Goal: Information Seeking & Learning: Learn about a topic

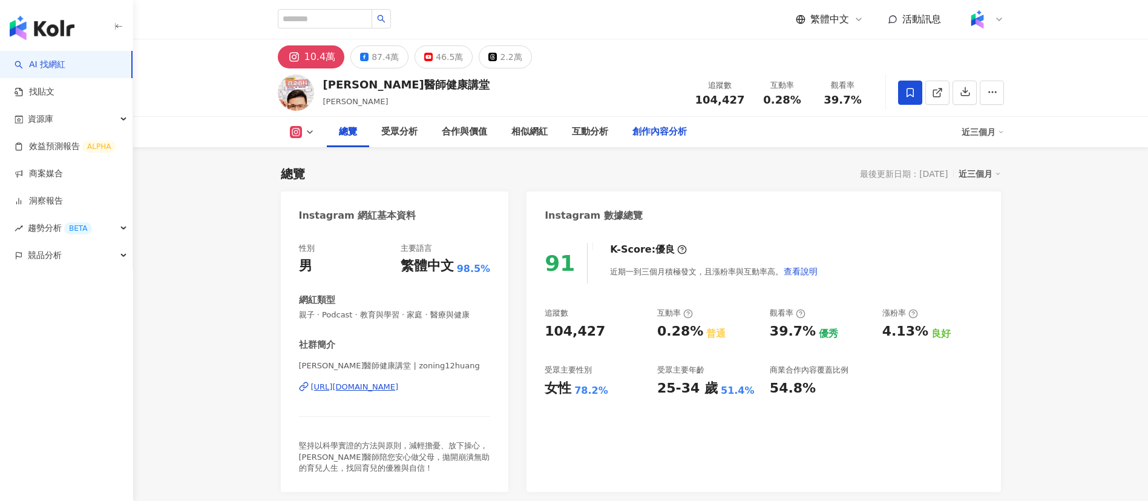
click at [654, 128] on div "創作內容分析" at bounding box center [660, 132] width 54 height 15
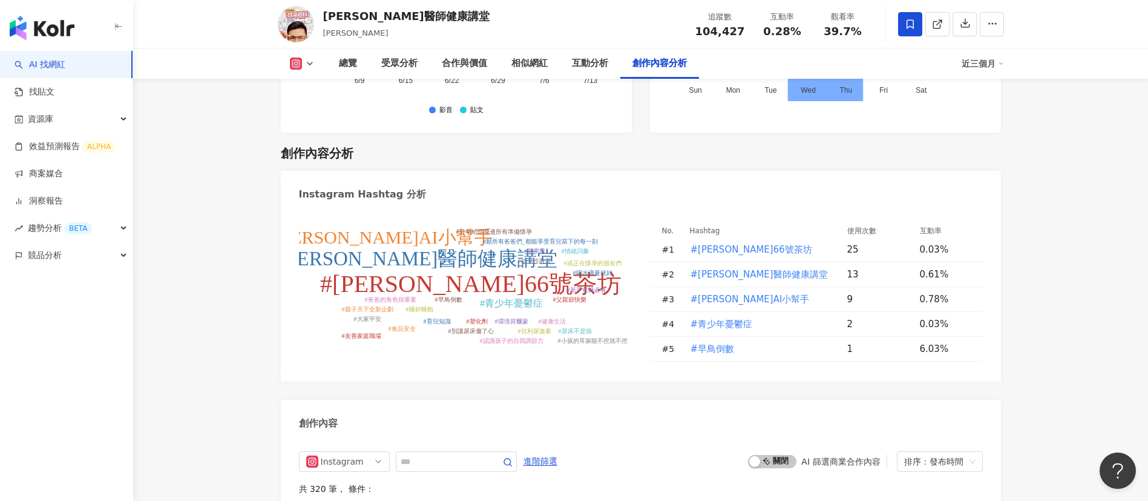
scroll to position [3673, 0]
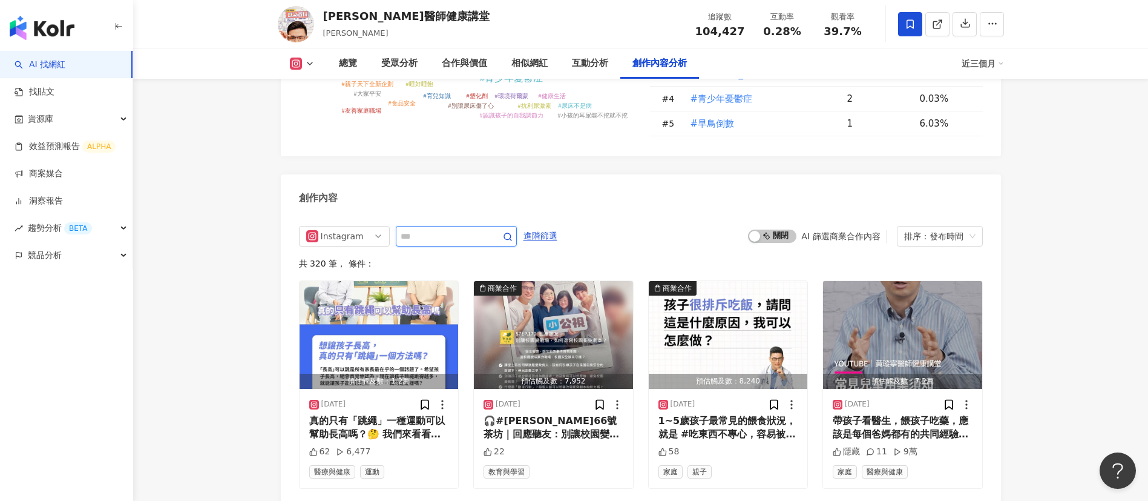
click at [459, 229] on input "text" at bounding box center [443, 236] width 85 height 15
type input "*"
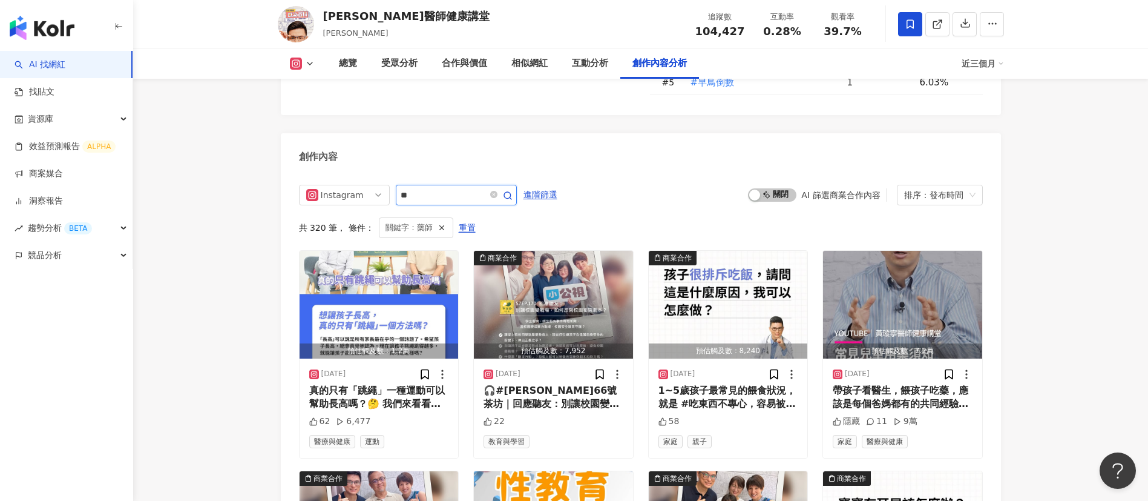
scroll to position [3646, 0]
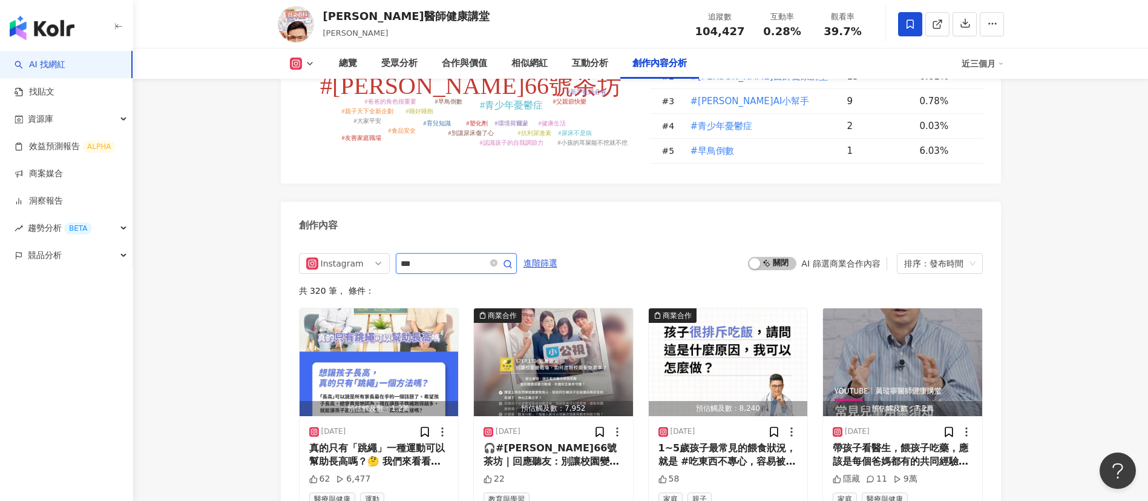
scroll to position [3714, 0]
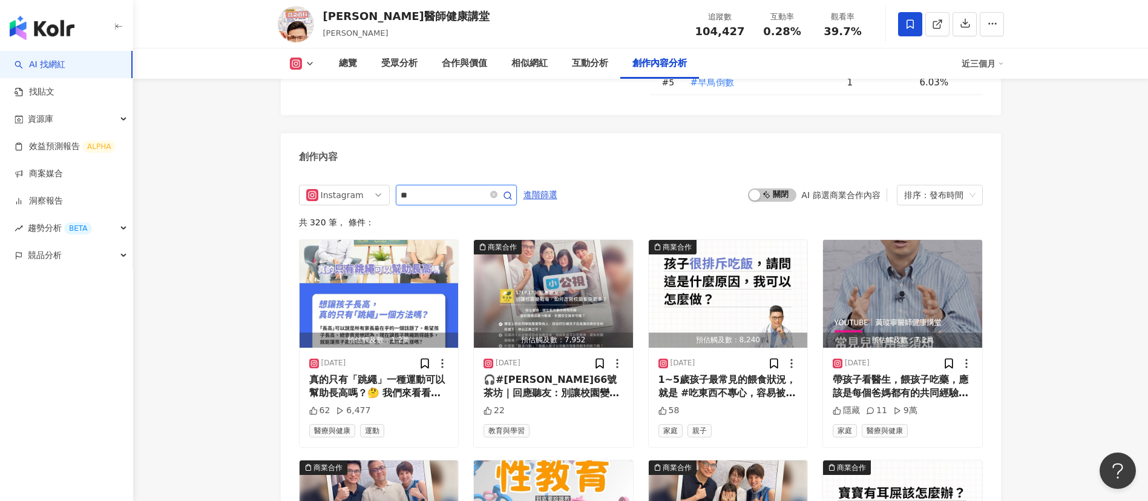
type input "*"
type input "**"
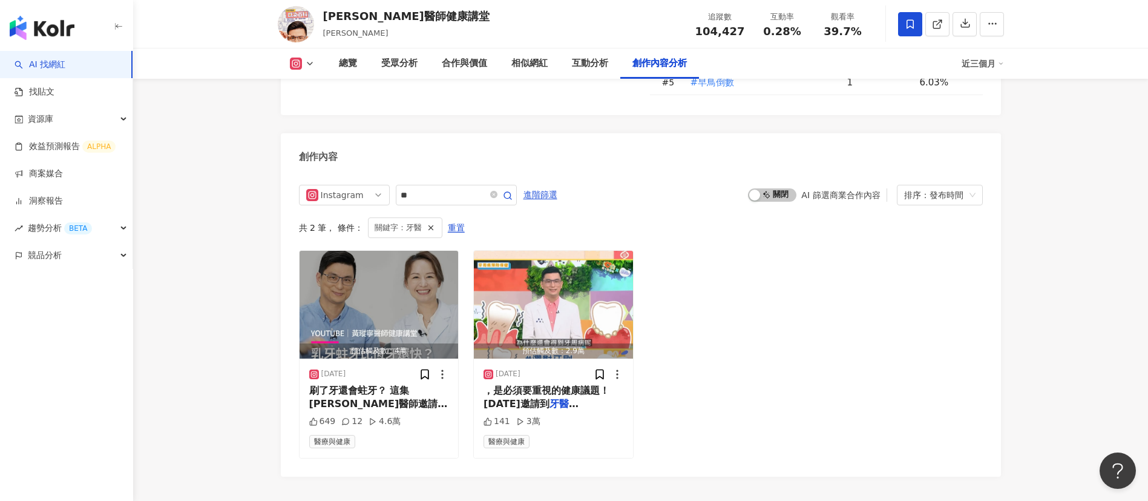
click at [679, 306] on div "預估觸及數：4萬 2025/4/24 刷了牙還會蛀牙？ 這集黃瑽寧醫師邀請 牙醫 師——小玫醫師，針對0～12歲的兒童 649 12 4.6萬 醫療與健康 預…" at bounding box center [641, 354] width 684 height 208
click at [407, 384] on span "刷了牙還會蛀牙？ 這集黃瑽寧醫師邀請" at bounding box center [378, 396] width 139 height 25
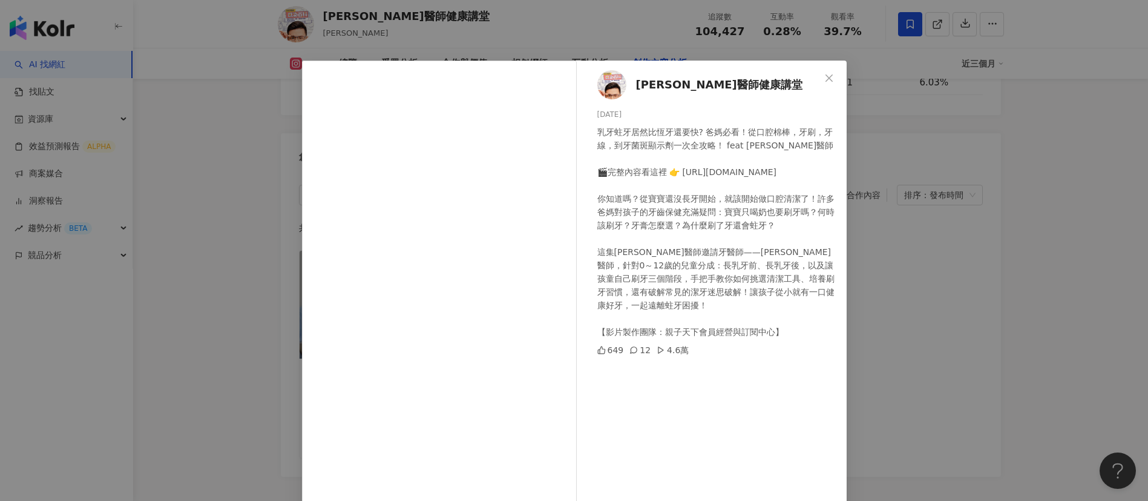
click at [645, 265] on div "乳牙蛀牙居然比恆牙還要快? 爸媽必看！從口腔棉棒，牙刷，牙線，到牙菌斑顯示劑一次全攻略！ feat 小玫醫師 🎬完整內容看這裡 👉 https://youtu…" at bounding box center [718, 231] width 240 height 213
click at [891, 418] on div "黃瑽寧醫師健康講堂 2025/4/24 乳牙蛀牙居然比恆牙還要快? 爸媽必看！從口腔棉棒，牙刷，牙線，到牙菌斑顯示劑一次全攻略！ feat 小玫醫師 🎬完整內…" at bounding box center [574, 250] width 1148 height 501
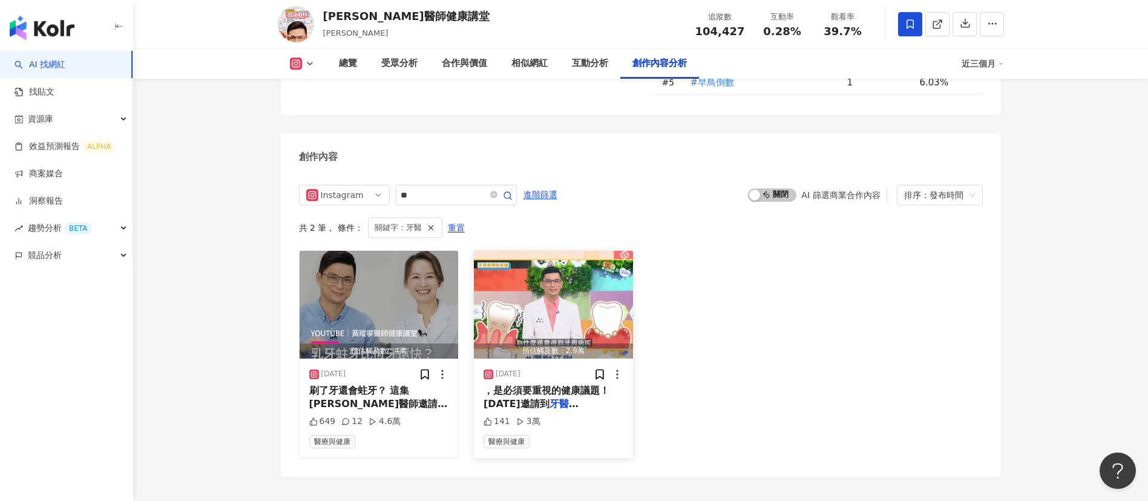
click at [550, 411] on span "李佳蒨醫師，來為我們解析牙周病的大小" at bounding box center [553, 423] width 139 height 25
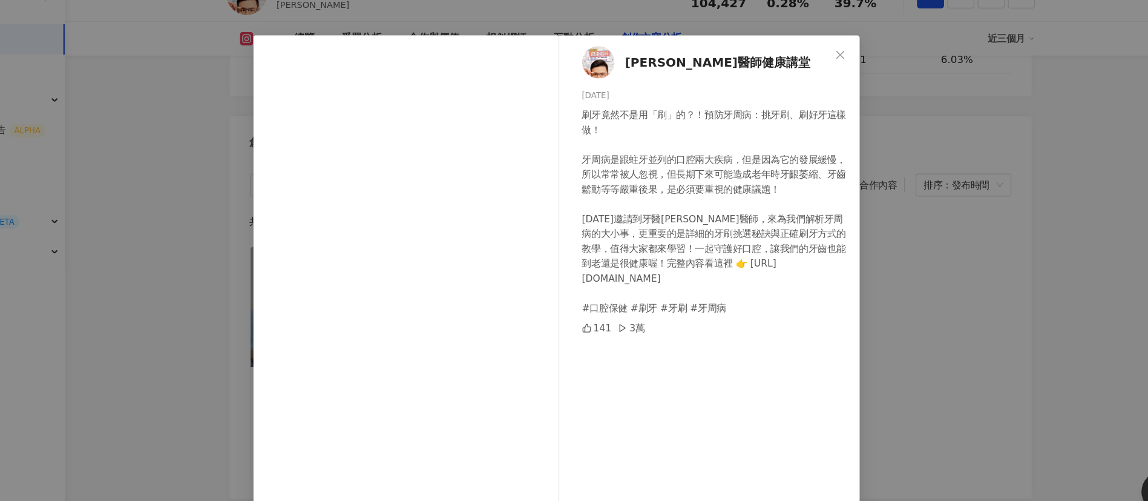
click at [1009, 329] on div "黃瑽寧醫師健康講堂 2024/12/19 刷牙竟然不是用「刷」的？！預防牙周病：挑牙刷、刷好牙這樣做！ 牙周病是跟蛀牙並列的口腔兩大疾病，但是因為它的發展緩慢…" at bounding box center [574, 250] width 1148 height 501
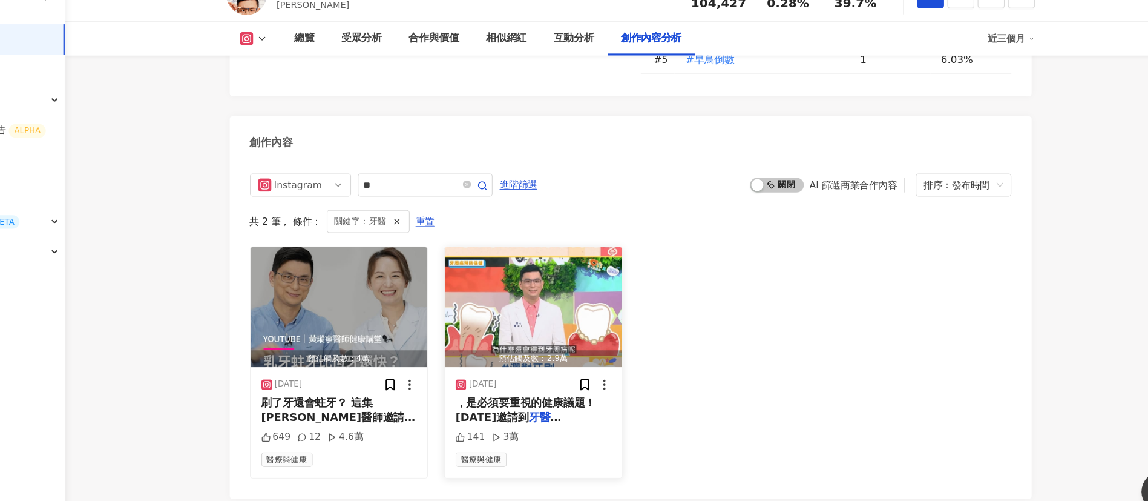
click at [541, 268] on img "button" at bounding box center [553, 305] width 159 height 108
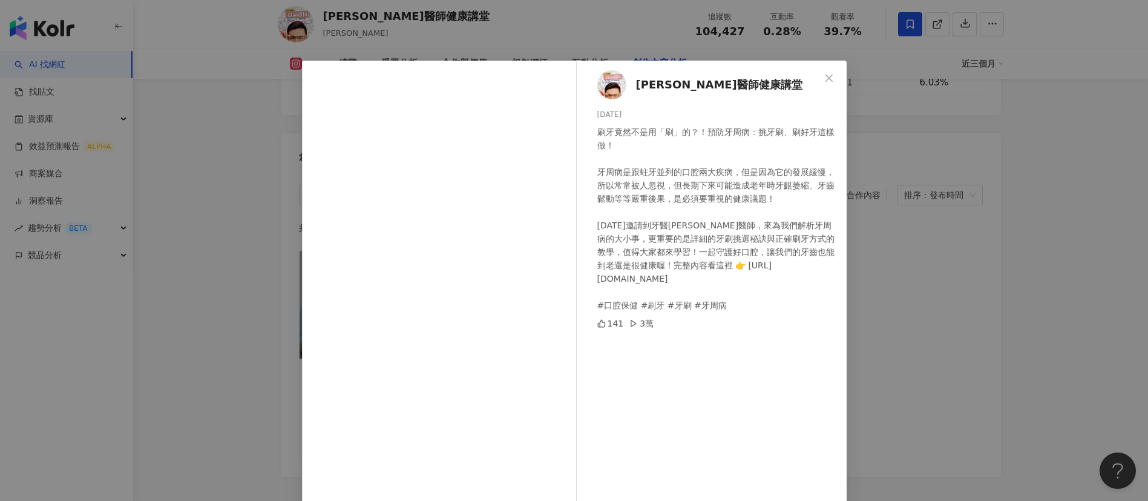
click at [978, 335] on div "黃瑽寧醫師健康講堂 2024/12/19 刷牙竟然不是用「刷」的？！預防牙周病：挑牙刷、刷好牙這樣做！ 牙周病是跟蛀牙並列的口腔兩大疾病，但是因為它的發展緩慢…" at bounding box center [574, 250] width 1148 height 501
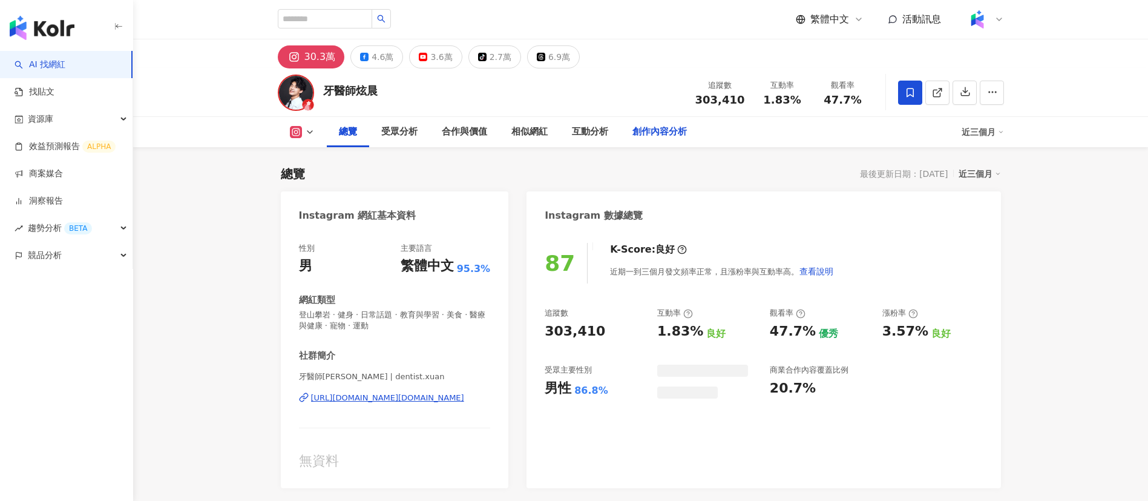
click at [657, 130] on div "創作內容分析" at bounding box center [660, 132] width 54 height 15
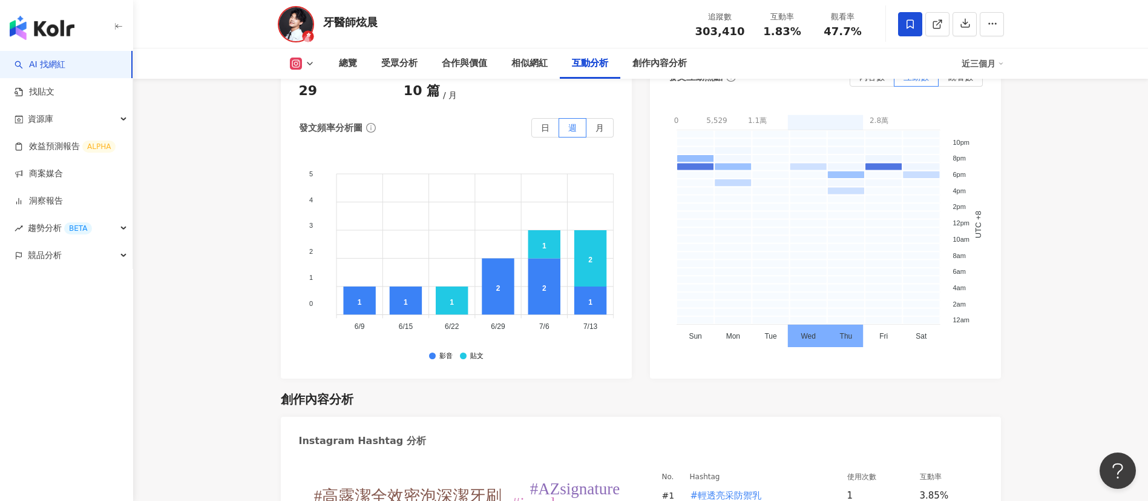
scroll to position [3490, 0]
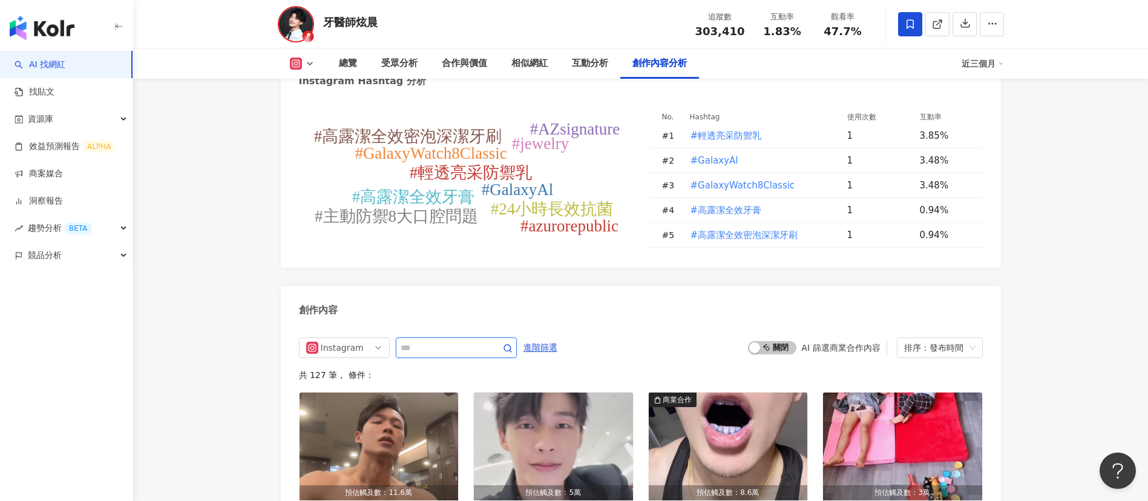
click at [450, 355] on input "text" at bounding box center [443, 347] width 85 height 15
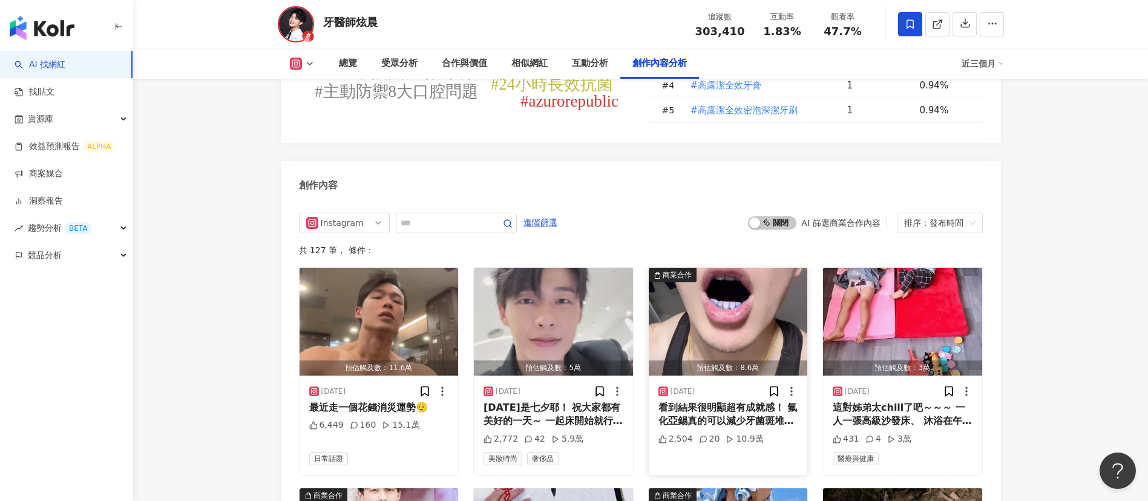
click at [710, 428] on div "看到結果很明顯超有成就感！ 氟化亞錫真的可以減少牙菌斑堆積😍 就算不是業配也推薦得心甘情願！ （就算業配我也都會親身試用 好用才推薦😎) . 口腔研究的spl…" at bounding box center [729, 414] width 140 height 27
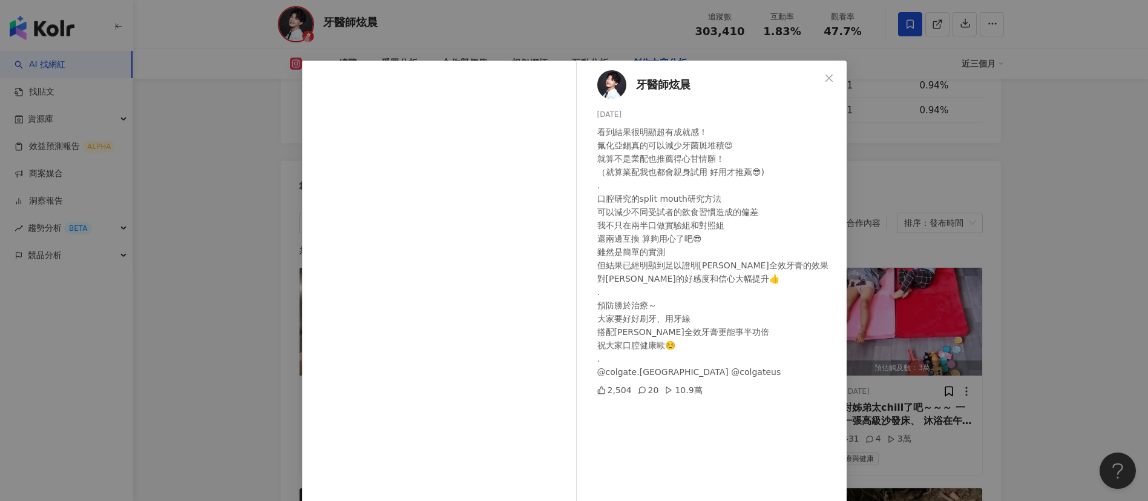
click at [932, 397] on div "牙醫師炫晨 2025/8/22 看到結果很明顯超有成就感！ 氟化亞錫真的可以減少牙菌斑堆積😍 就算不是業配也推薦得心甘情願！ （就算業配我也都會親身試用 好用…" at bounding box center [574, 250] width 1148 height 501
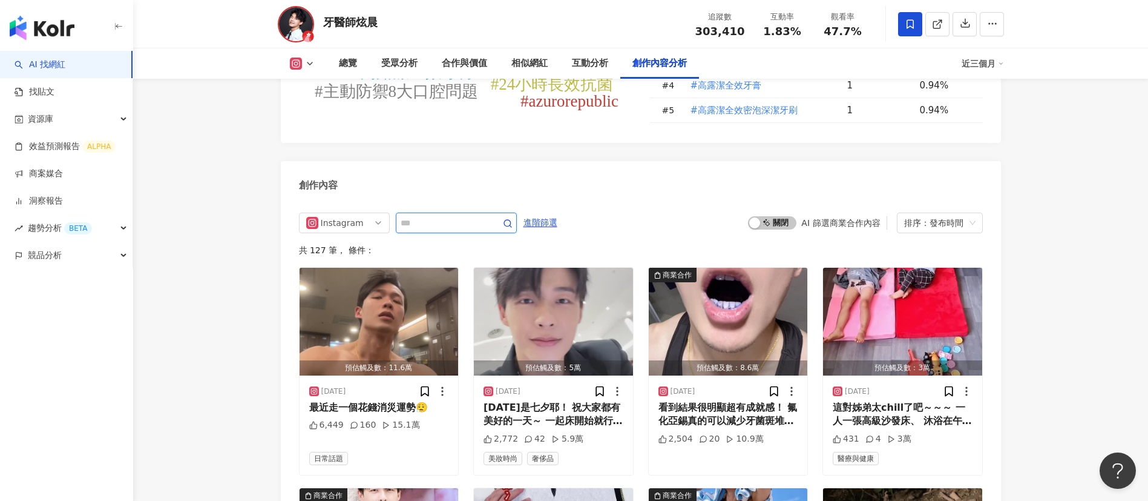
click at [472, 230] on input "text" at bounding box center [443, 223] width 85 height 15
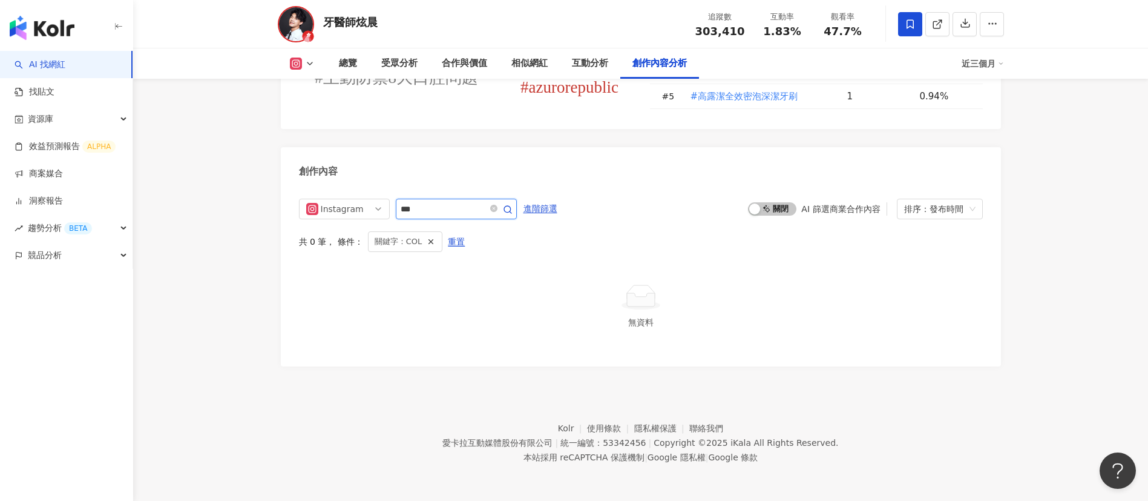
scroll to position [3643, 0]
type input "*"
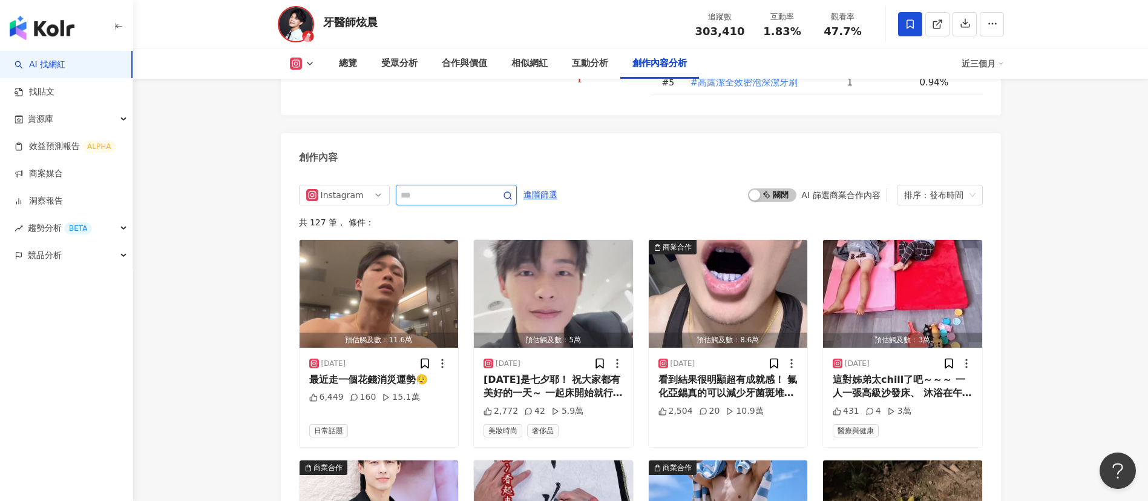
scroll to position [3711, 0]
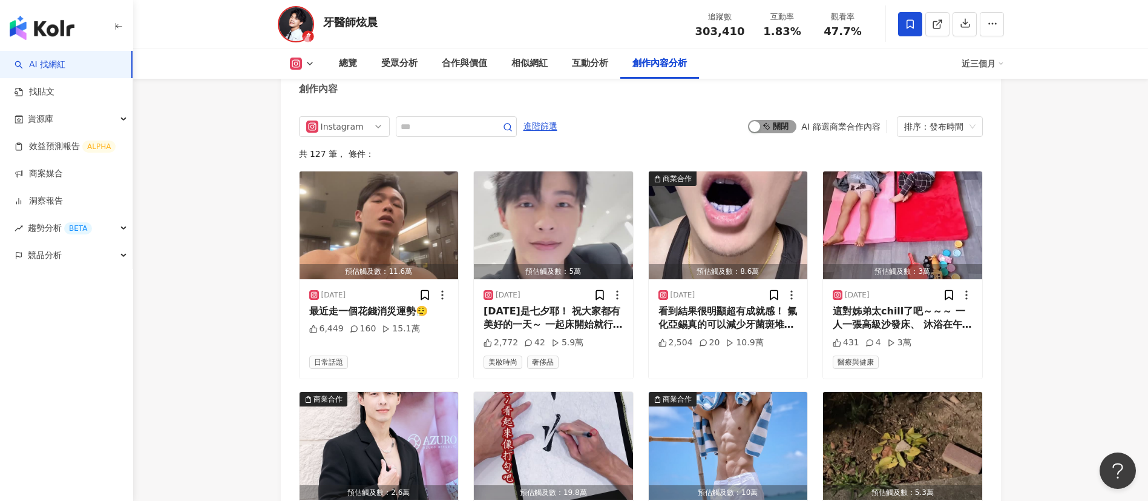
click at [771, 133] on span "啟動 關閉" at bounding box center [772, 126] width 48 height 13
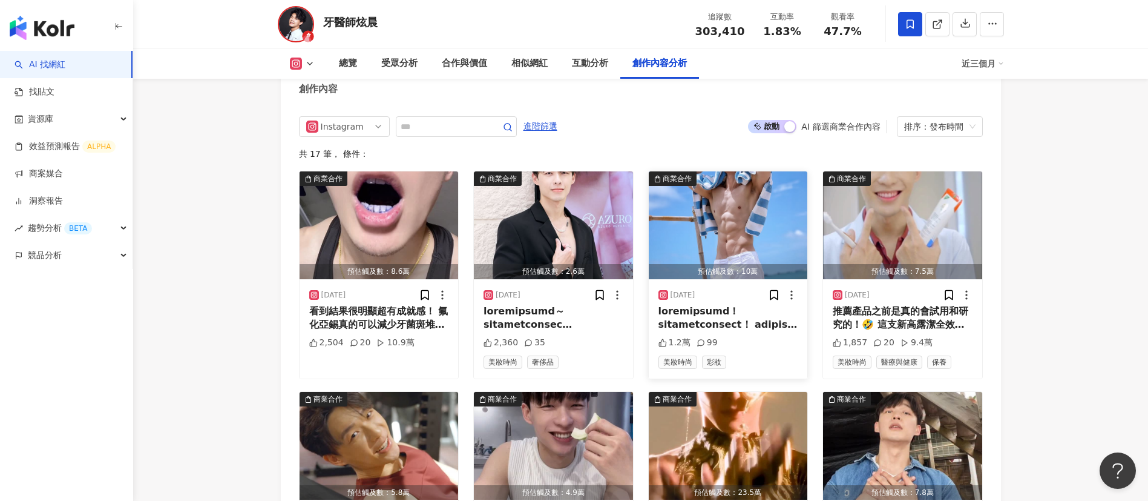
scroll to position [3717, 0]
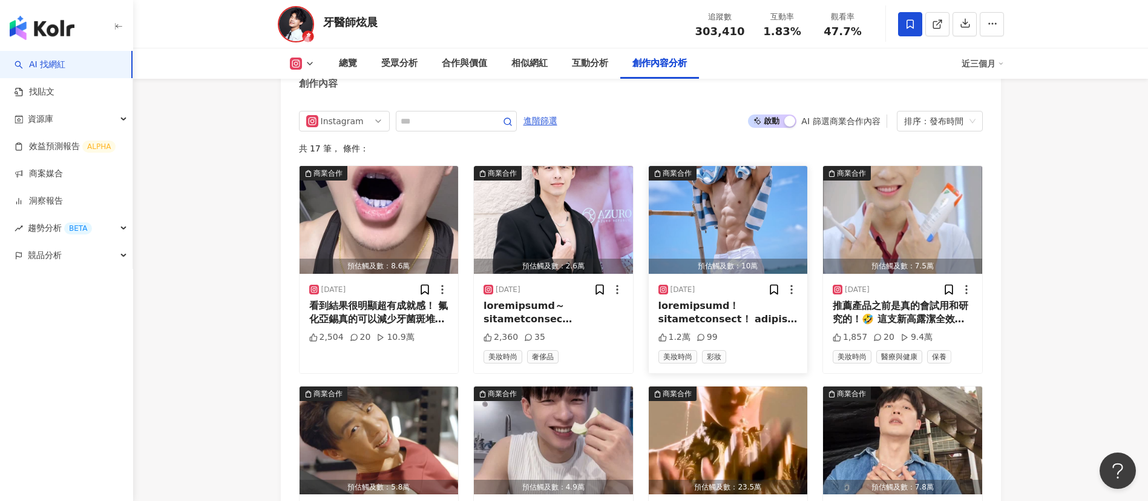
click at [725, 340] on div "2025/8/15 1.2萬 99 美妝時尚 彩妝" at bounding box center [728, 323] width 159 height 99
click at [917, 326] on div "推薦產品之前是真的會試用和研究的！🤣 這支新高露潔全效牙膏， 除了論文和數據值得青睞之外， 沒想到我簡單在自己身上做個實驗也有顯著效果！ 牙菌斑比較不容易附著…" at bounding box center [903, 312] width 140 height 27
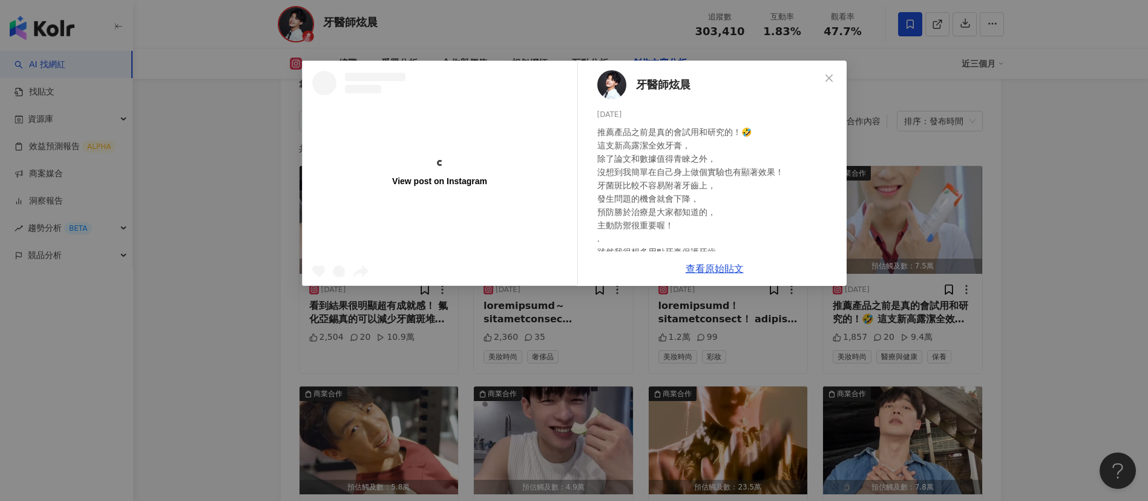
click at [838, 321] on div "View post on Instagram 牙醫師炫晨 2025/7/11 推薦產品之前是真的會試用和研究的！🤣 這支新高露潔全效牙膏， 除了論文和數據值得…" at bounding box center [574, 250] width 1148 height 501
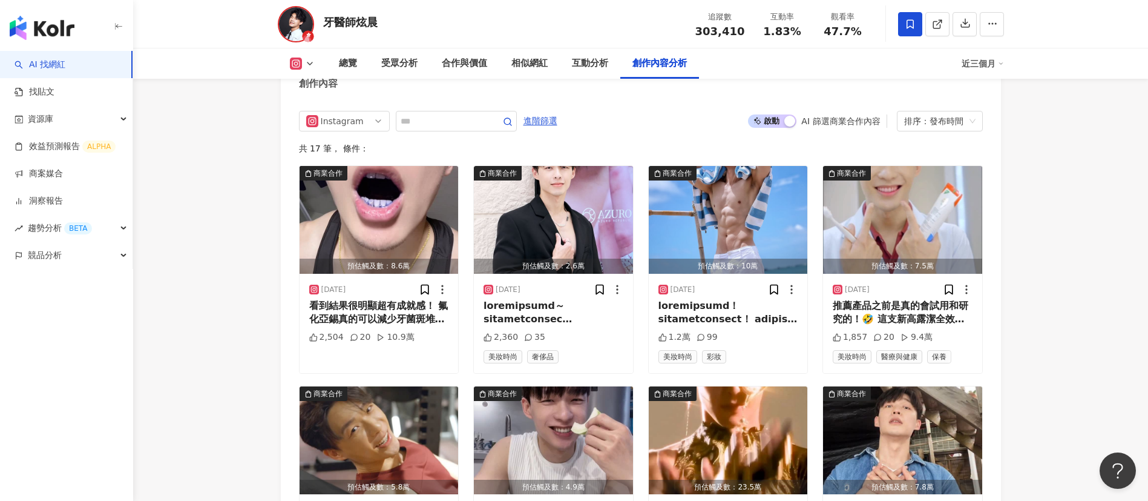
drag, startPoint x: 838, startPoint y: 321, endPoint x: 1081, endPoint y: 369, distance: 246.7
click at [931, 326] on div "推薦產品之前是真的會試用和研究的！🤣 這支新高露潔全效牙膏， 除了論文和數據值得青睞之外， 沒想到我簡單在自己身上做個實驗也有顯著效果！ 牙菌斑比較不容易附著…" at bounding box center [903, 312] width 140 height 27
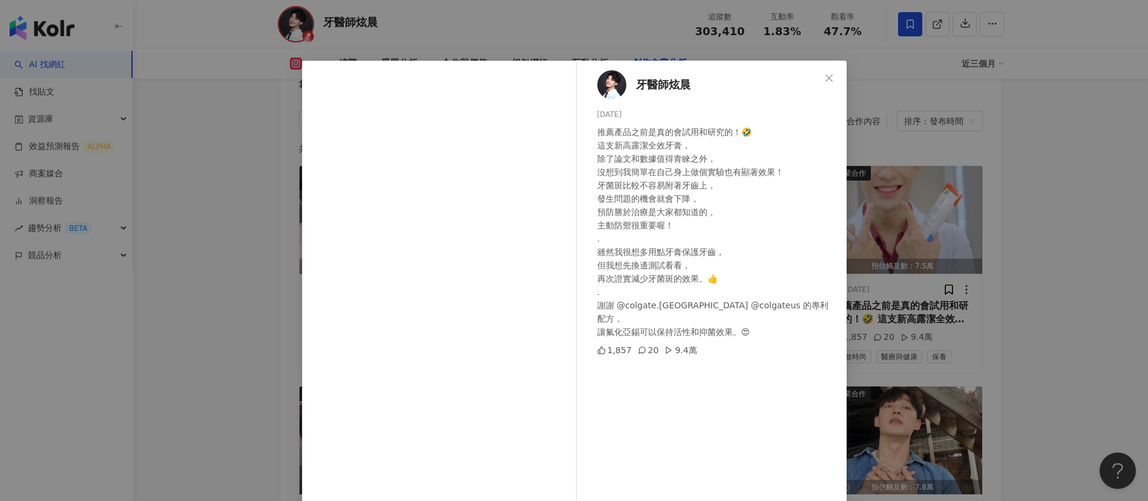
click at [987, 392] on div "牙醫師炫晨 2025/7/11 推薦產品之前是真的會試用和研究的！🤣 這支新高露潔全效牙膏， 除了論文和數據值得青睞之外， 沒想到我簡單在自己身上做個實驗也有…" at bounding box center [574, 250] width 1148 height 501
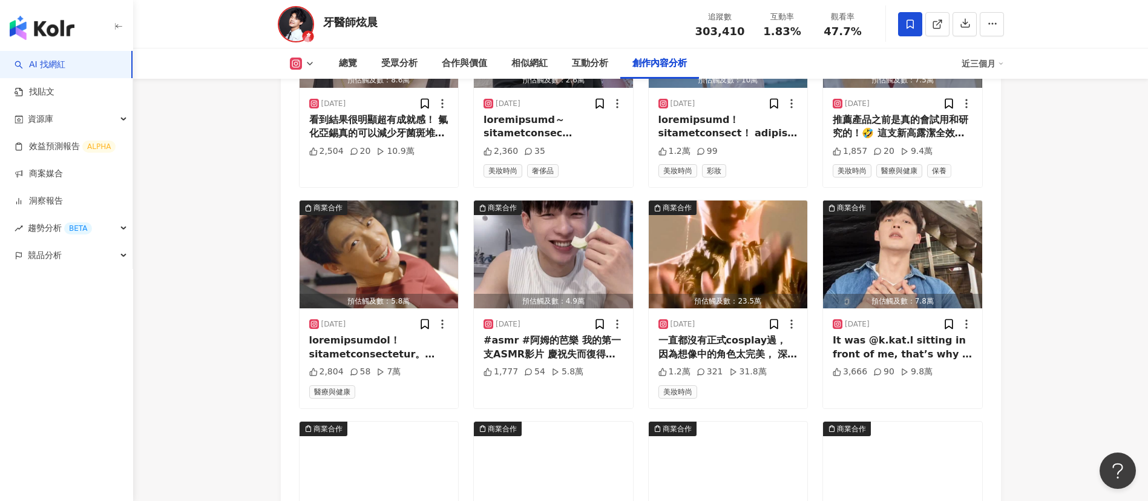
scroll to position [3904, 0]
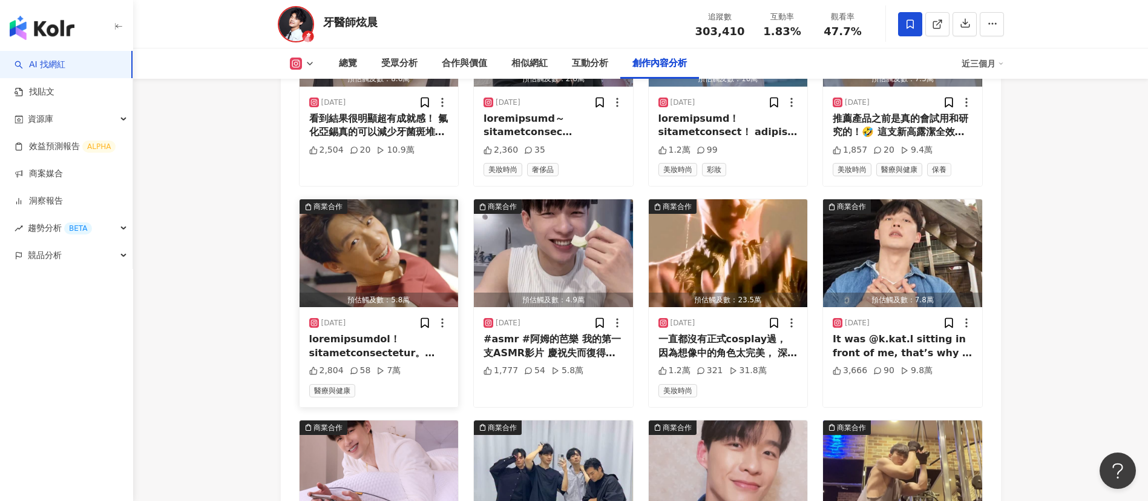
click at [357, 360] on div at bounding box center [379, 345] width 140 height 27
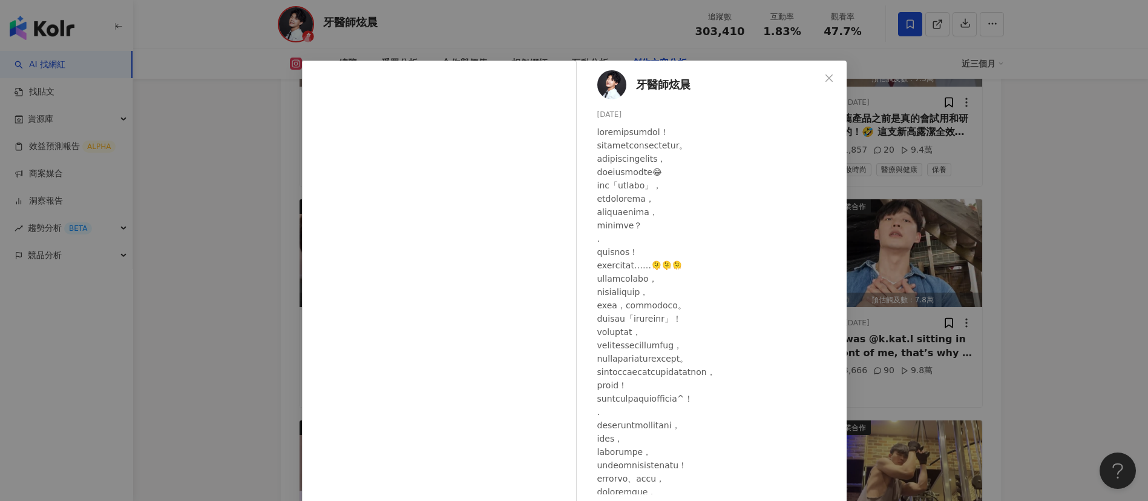
scroll to position [275, 0]
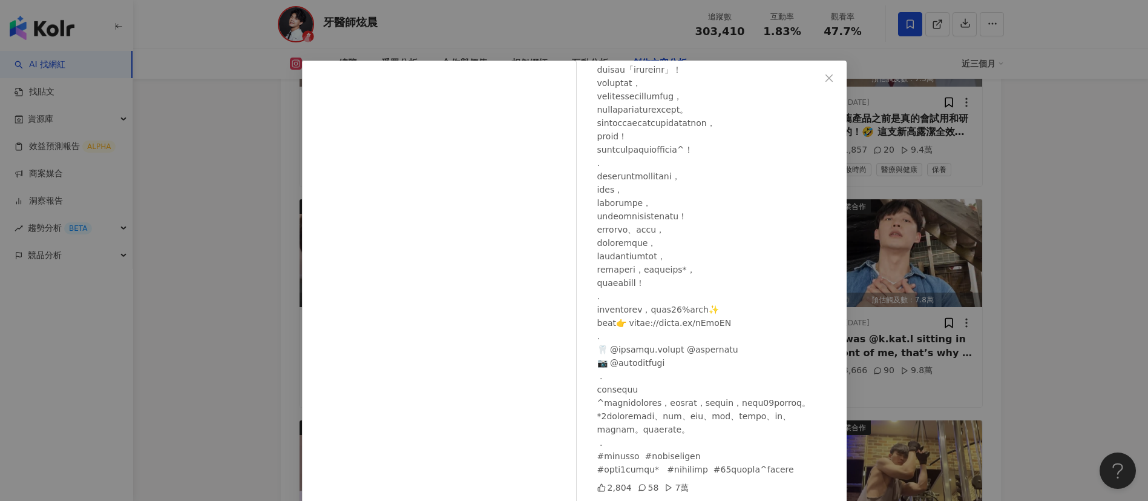
click at [907, 417] on div "牙醫師炫晨 2025/7/3 2,804 58 7萬 查看原始貼文" at bounding box center [574, 250] width 1148 height 501
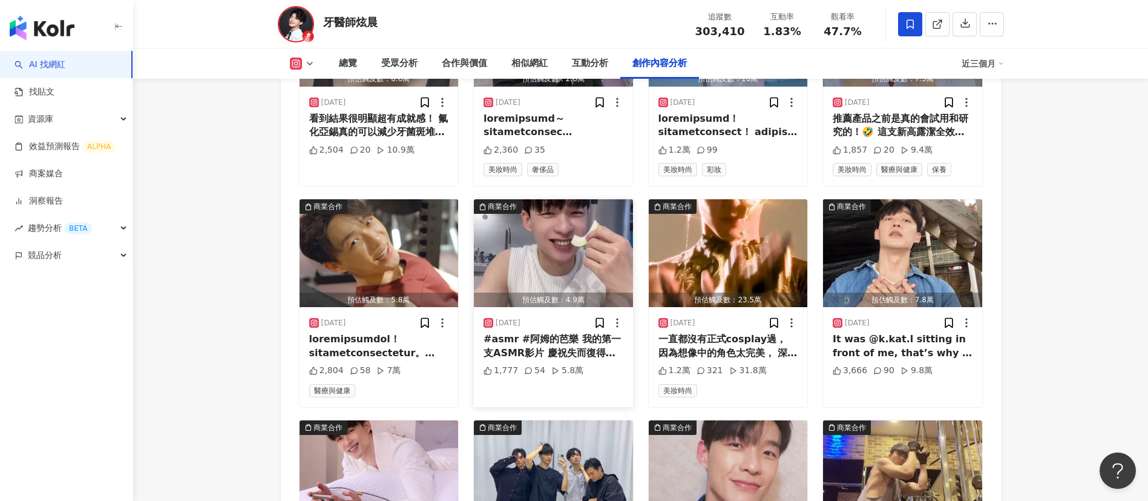
click at [572, 355] on div "#asmr #阿姆的芭樂 我的第一支ASMR影片 慶祝失而復得的芭樂🤣 下一支影片解釋原因 是各種巧合同時發生的結果😆 颱風來之前可以訂一波 自己吃或送朋友都…" at bounding box center [554, 345] width 140 height 27
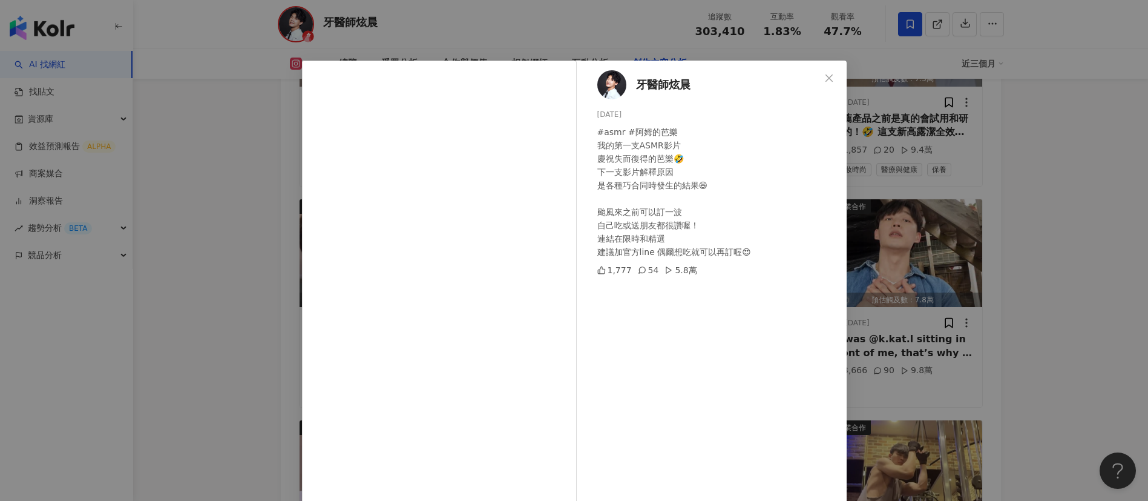
click at [872, 397] on div "牙醫師炫晨 2025/6/8 #asmr #阿姆的芭樂 我的第一支ASMR影片 慶祝失而復得的芭樂🤣 下一支影片解釋原因 是各種巧合同時發生的結果😆 颱風來之…" at bounding box center [574, 250] width 1148 height 501
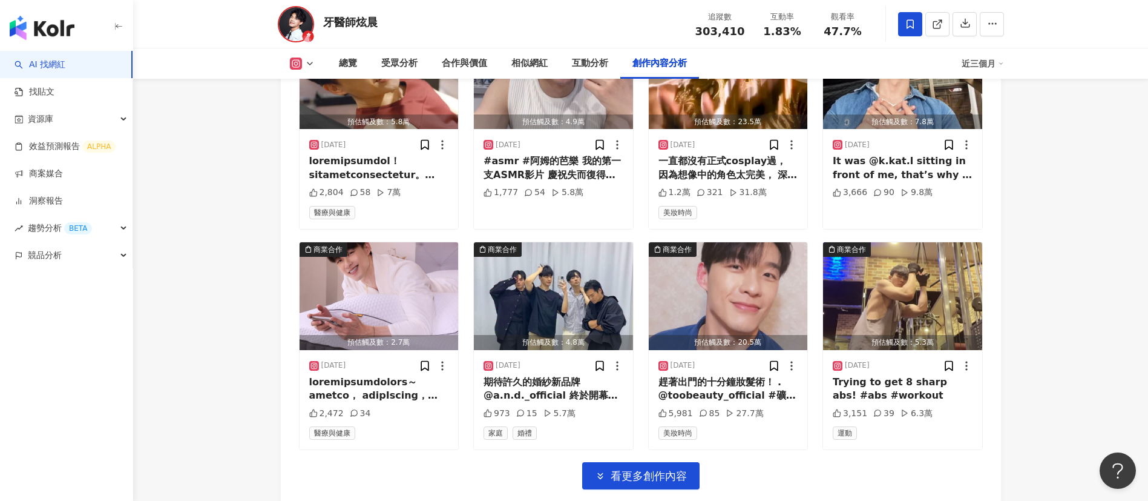
scroll to position [4152, 0]
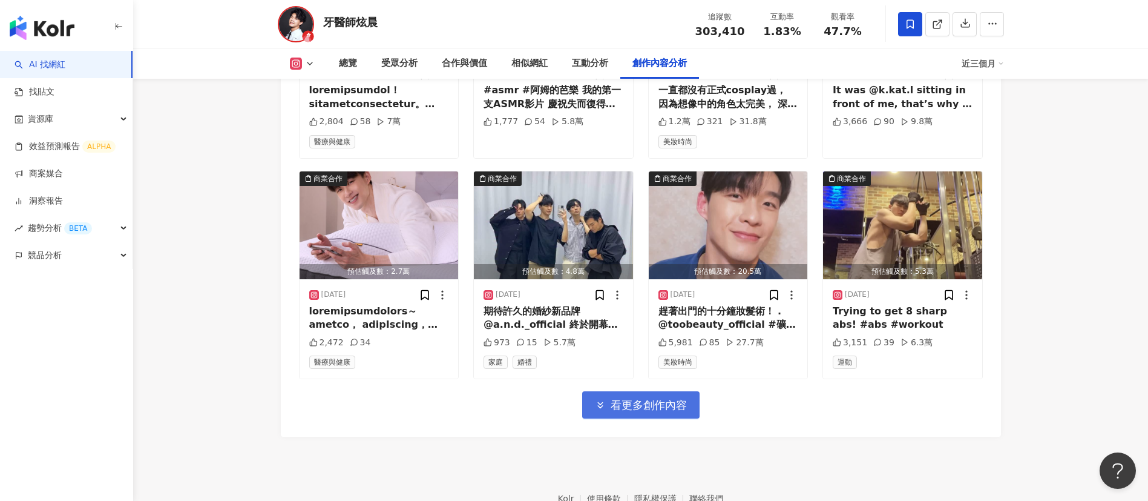
click at [659, 412] on span "看更多創作內容" at bounding box center [649, 404] width 76 height 13
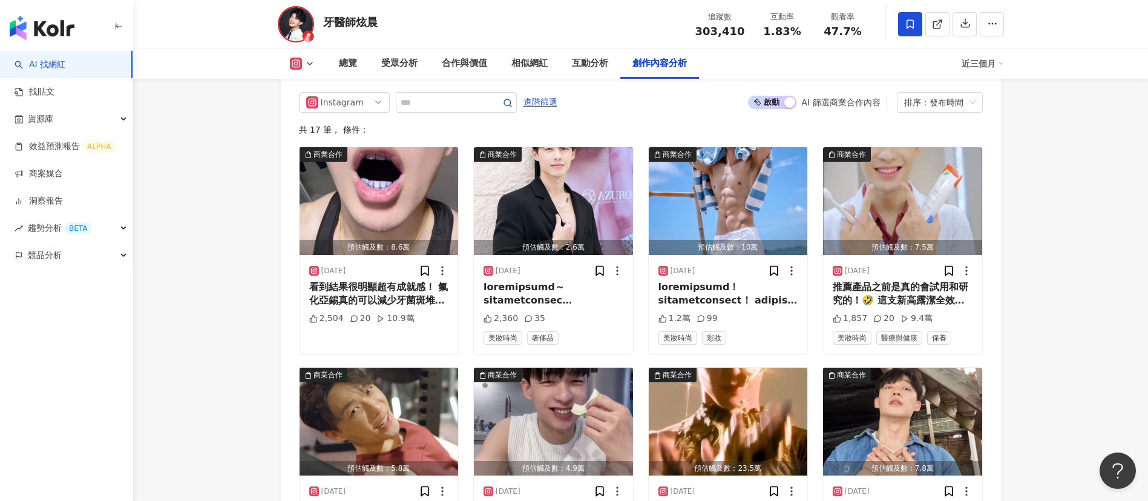
scroll to position [3697, 0]
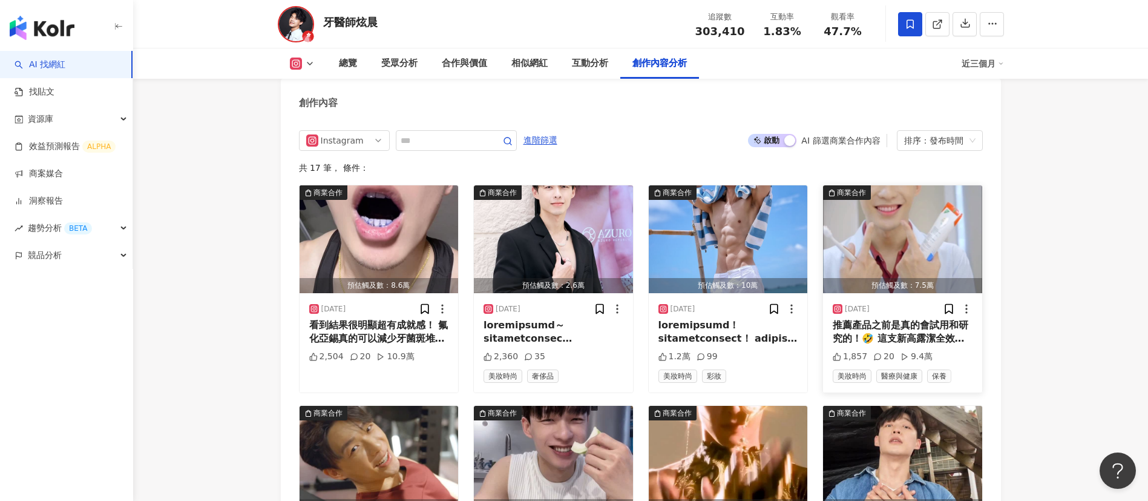
click at [909, 346] on div "推薦產品之前是真的會試用和研究的！🤣 這支新高露潔全效牙膏， 除了論文和數據值得青睞之外， 沒想到我簡單在自己身上做個實驗也有顯著效果！ 牙菌斑比較不容易附著…" at bounding box center [903, 331] width 140 height 27
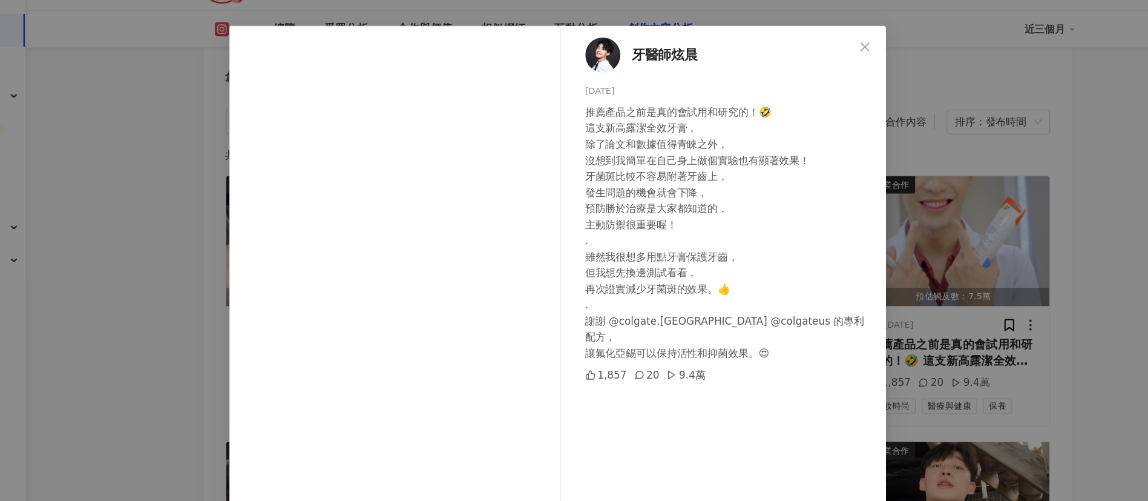
drag, startPoint x: 654, startPoint y: 197, endPoint x: 679, endPoint y: 254, distance: 61.5
click at [679, 254] on div "推薦產品之前是真的會試用和研究的！🤣 這支新高露潔全效牙膏， 除了論文和數據值得青睞之外， 沒想到我簡單在自己身上做個實驗也有顯著效果！ 牙菌斑比較不容易附著…" at bounding box center [718, 231] width 240 height 213
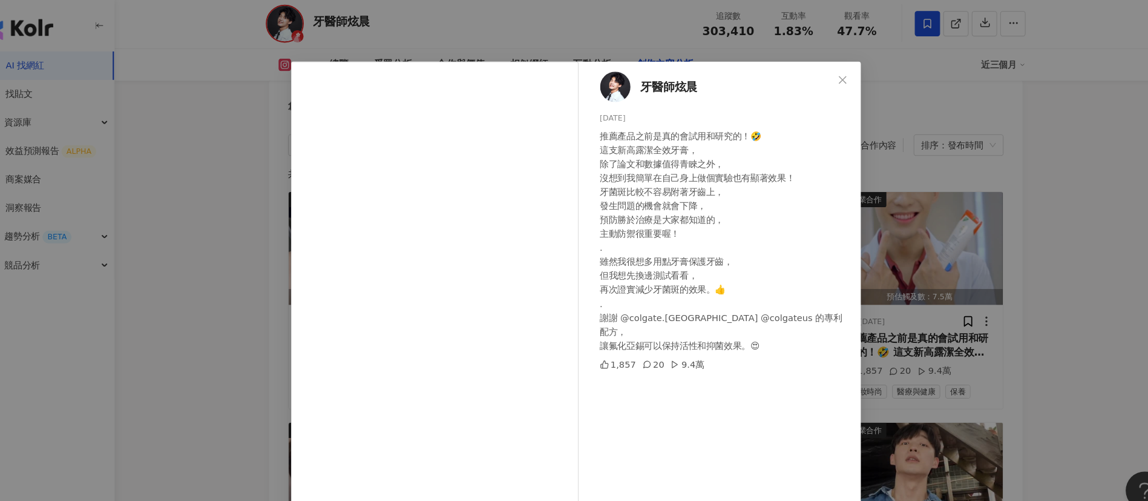
scroll to position [3686, 0]
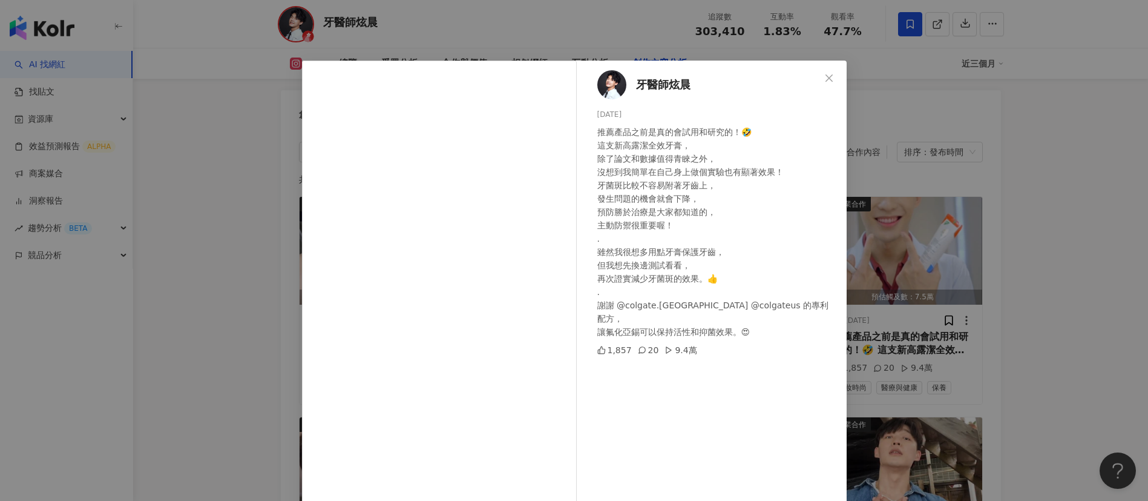
click at [918, 408] on div "牙醫師炫晨 2025/7/11 推薦產品之前是真的會試用和研究的！🤣 這支新高露潔全效牙膏， 除了論文和數據值得青睞之外， 沒想到我簡單在自己身上做個實驗也有…" at bounding box center [574, 250] width 1148 height 501
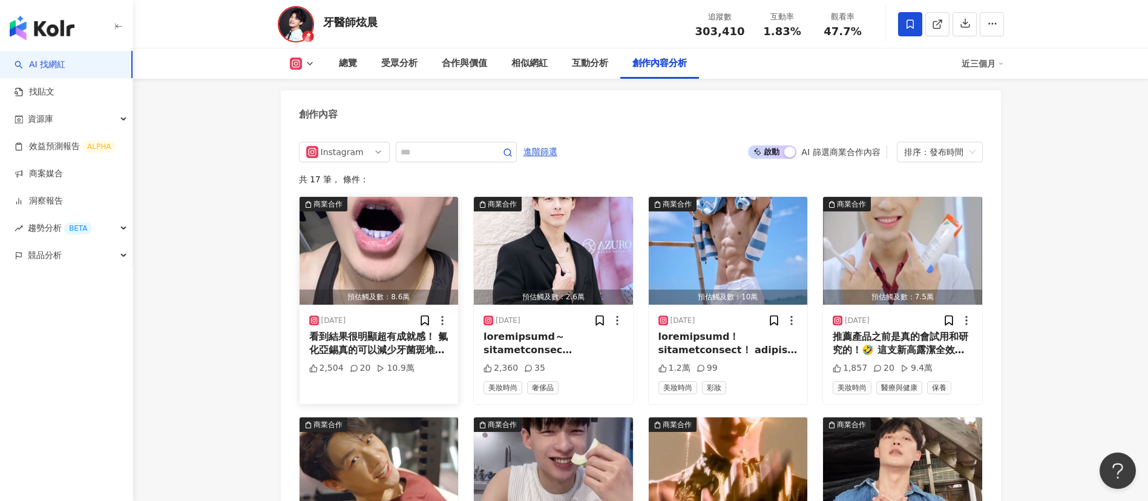
click at [394, 357] on div "看到結果很明顯超有成就感！ 氟化亞錫真的可以減少牙菌斑堆積😍 就算不是業配也推薦得心甘情願！ （就算業配我也都會親身試用 好用才推薦😎) . 口腔研究的spl…" at bounding box center [379, 343] width 140 height 27
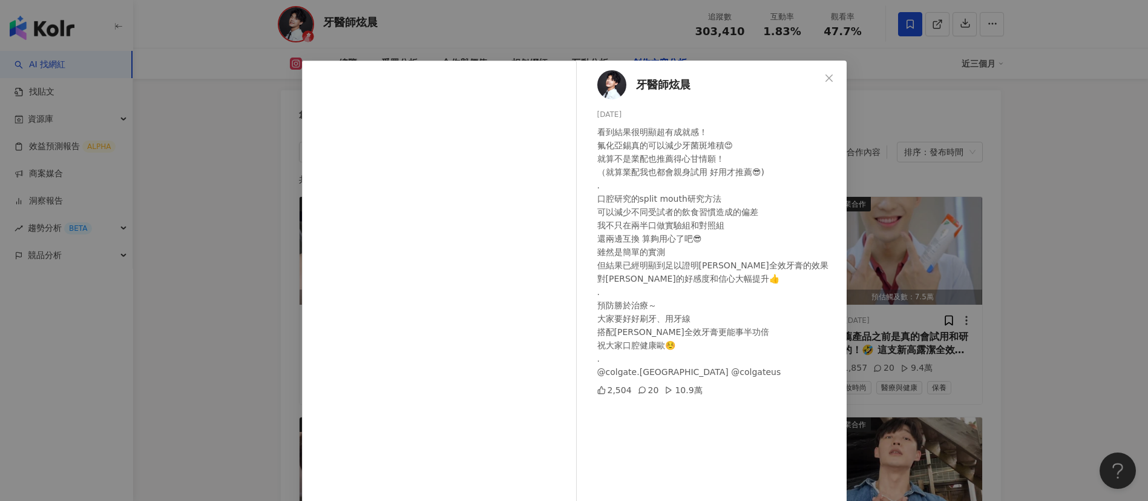
click at [901, 370] on div "牙醫師炫晨 2025/8/22 看到結果很明顯超有成就感！ 氟化亞錫真的可以減少牙菌斑堆積😍 就算不是業配也推薦得心甘情願！ （就算業配我也都會親身試用 好用…" at bounding box center [574, 250] width 1148 height 501
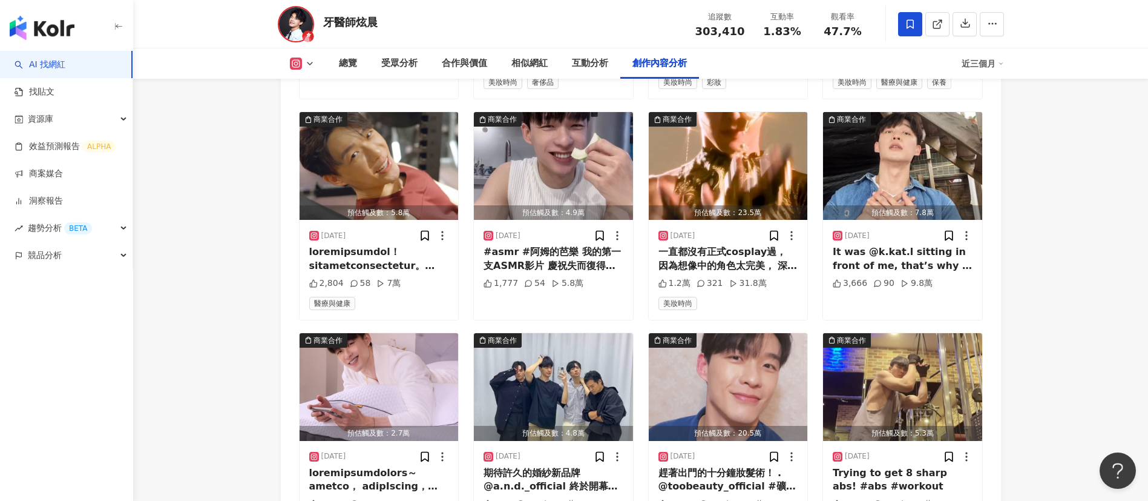
scroll to position [3931, 0]
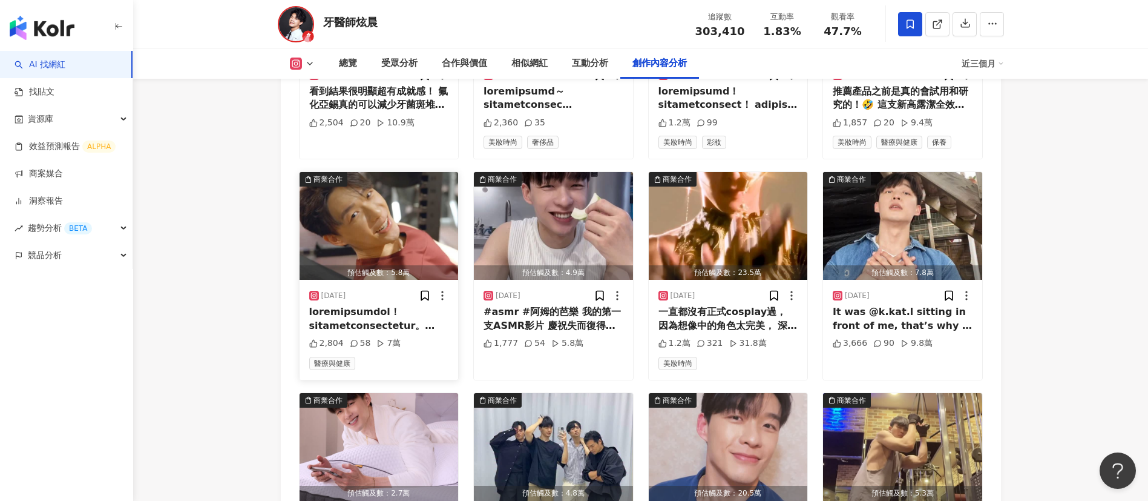
click at [375, 332] on div at bounding box center [379, 318] width 140 height 27
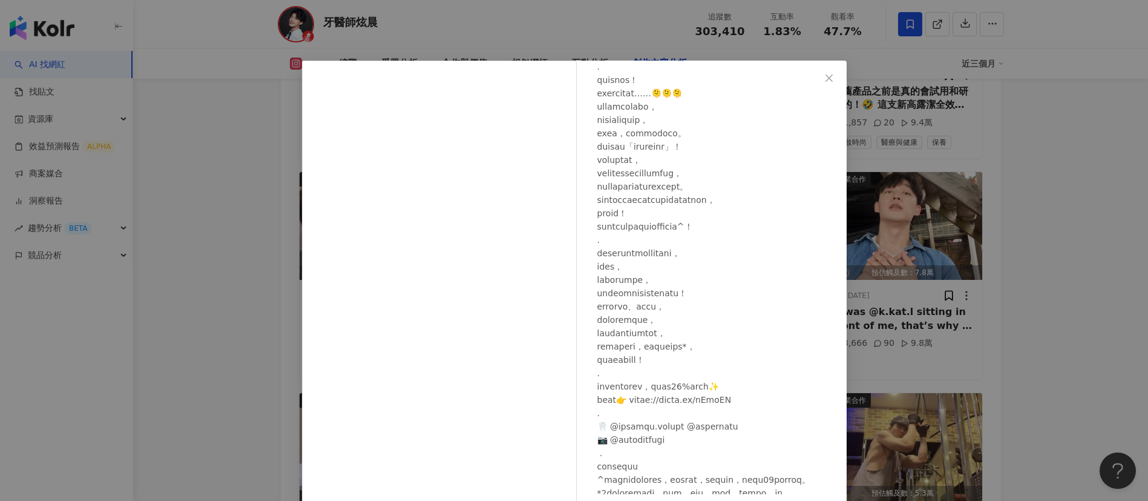
scroll to position [275, 0]
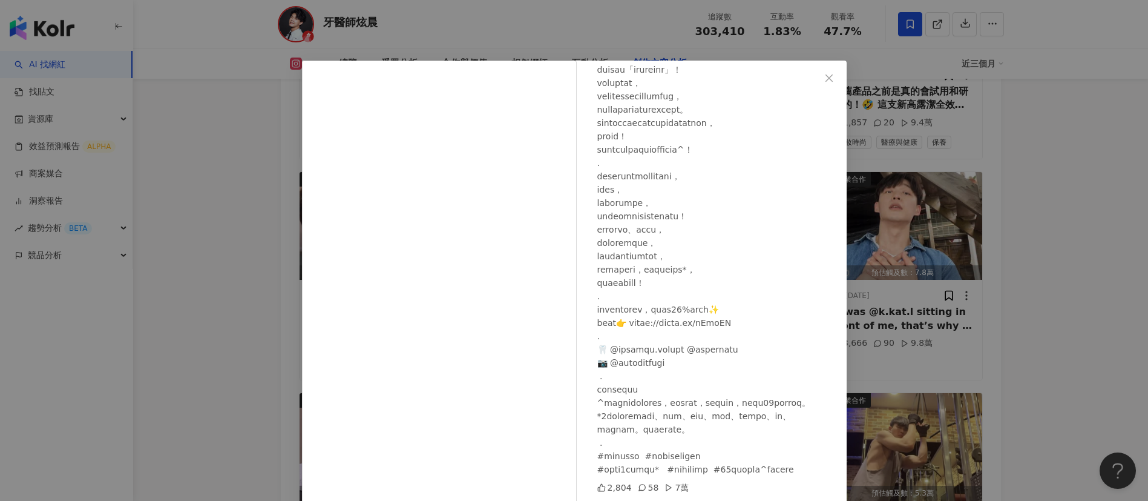
click at [934, 381] on div "牙醫師炫晨 2025/7/3 2,804 58 7萬 查看原始貼文" at bounding box center [574, 250] width 1148 height 501
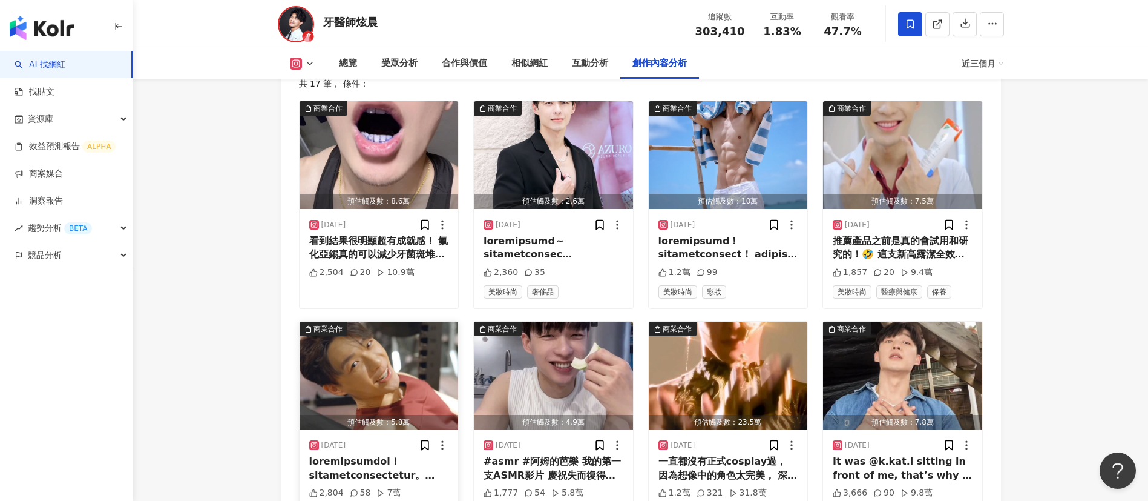
scroll to position [3780, 0]
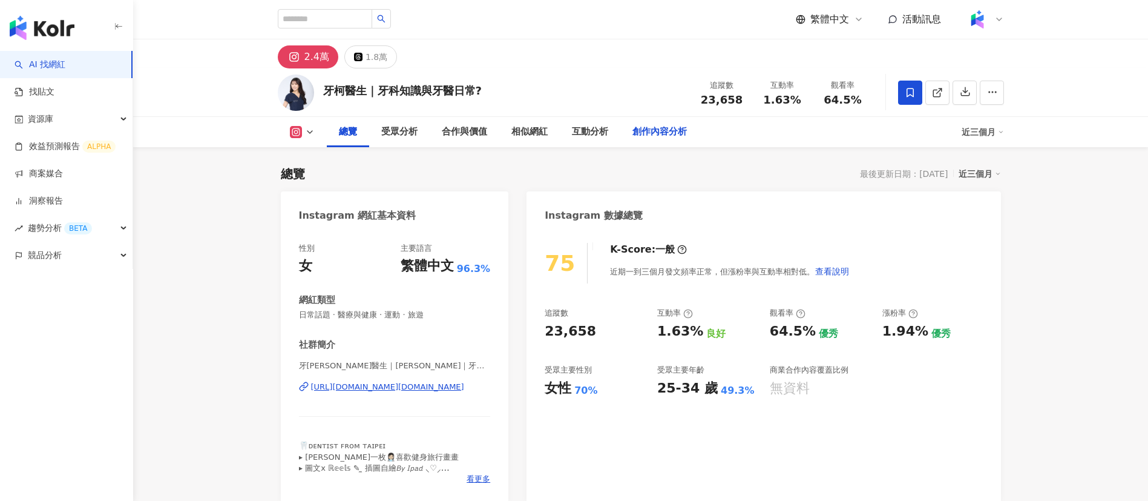
click at [660, 130] on div "創作內容分析" at bounding box center [660, 132] width 54 height 15
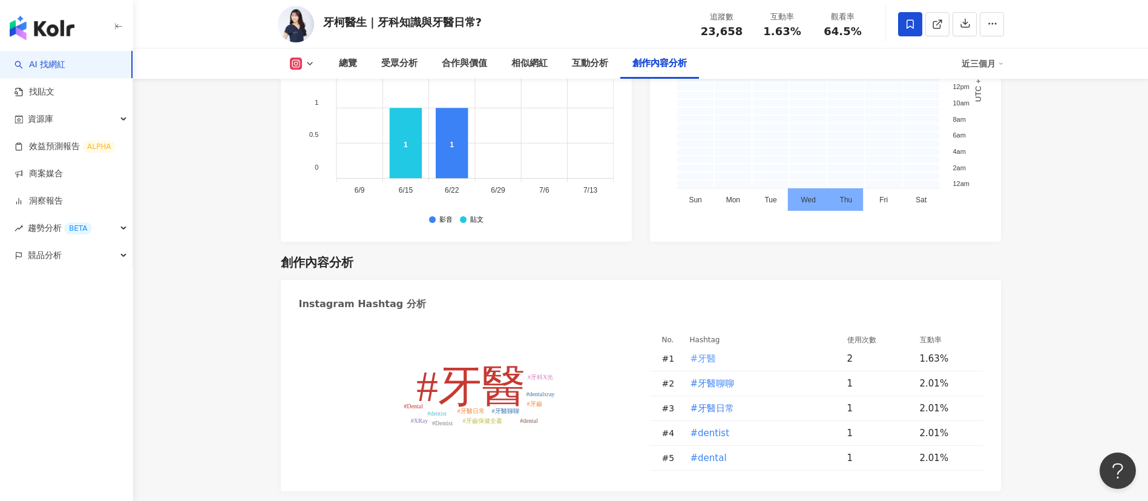
scroll to position [3698, 0]
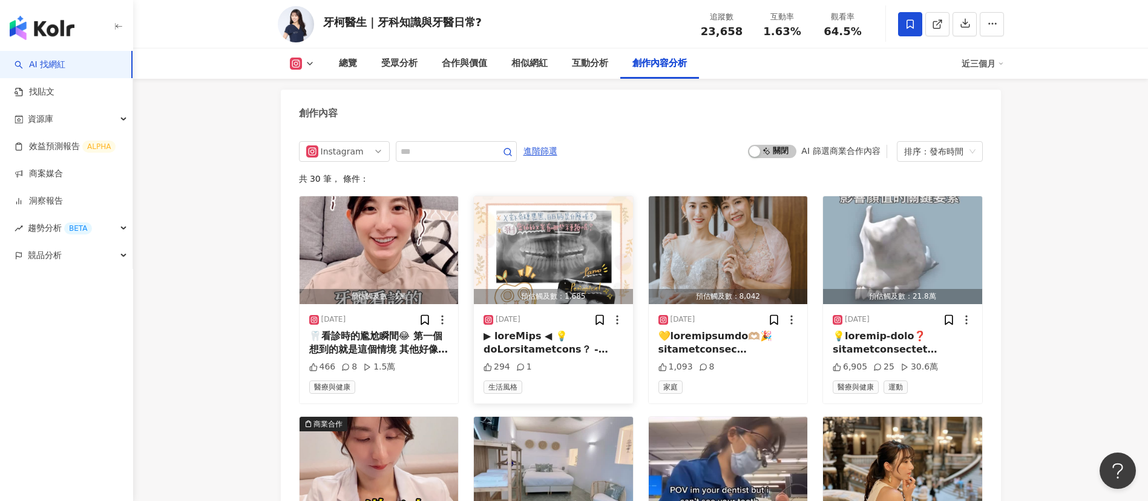
click at [570, 349] on div at bounding box center [554, 342] width 140 height 27
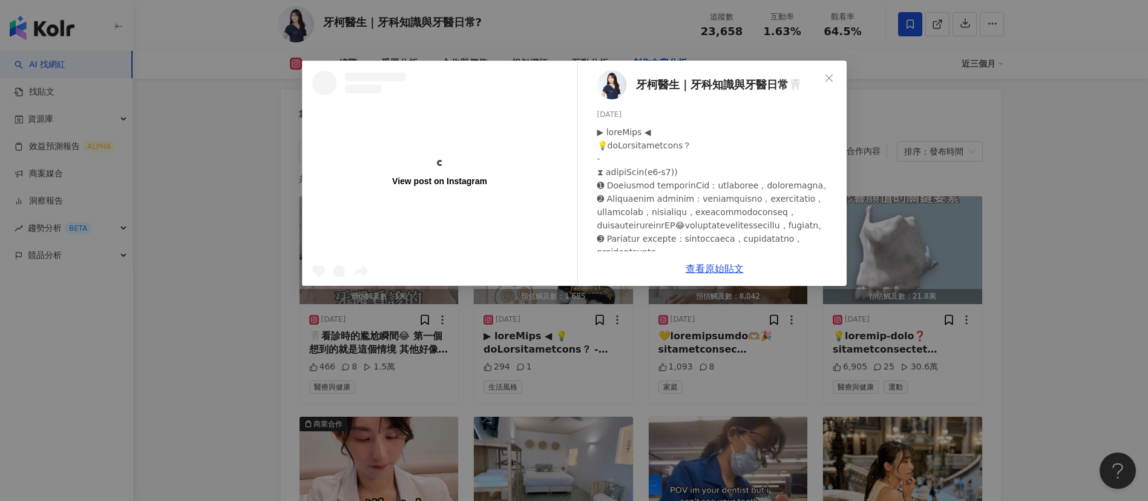
click at [1014, 367] on div "View post on Instagram 牙柯醫生｜牙科知識與牙醫日常🦷 2025/6/18 294 1 查看原始貼文" at bounding box center [574, 250] width 1148 height 501
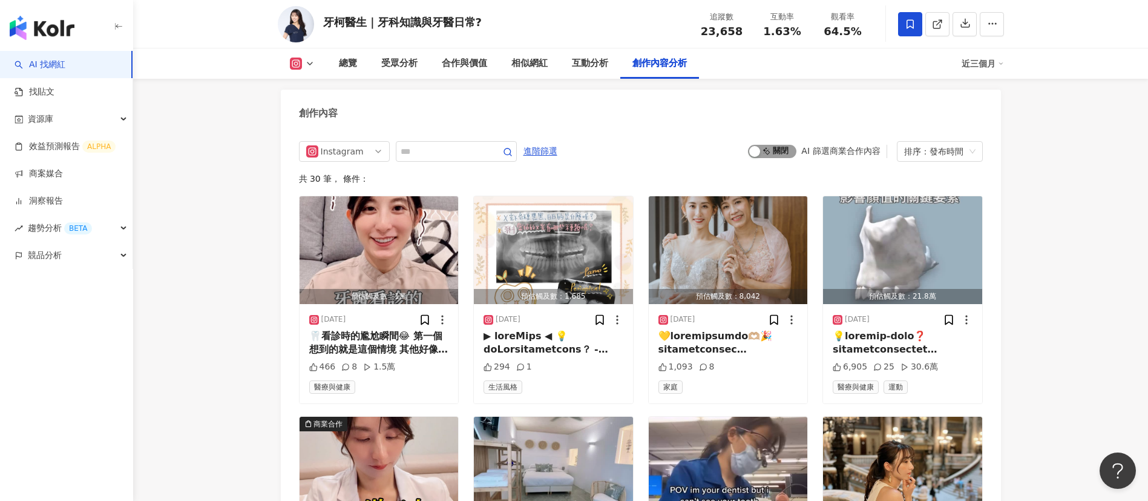
click at [775, 158] on span "啟動 關閉" at bounding box center [772, 151] width 48 height 13
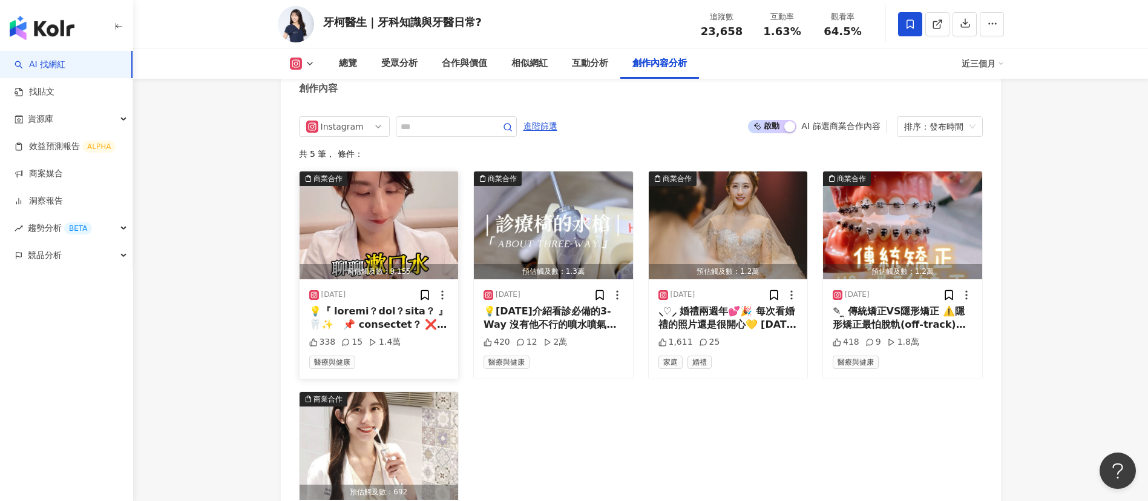
click at [382, 330] on div at bounding box center [379, 318] width 140 height 27
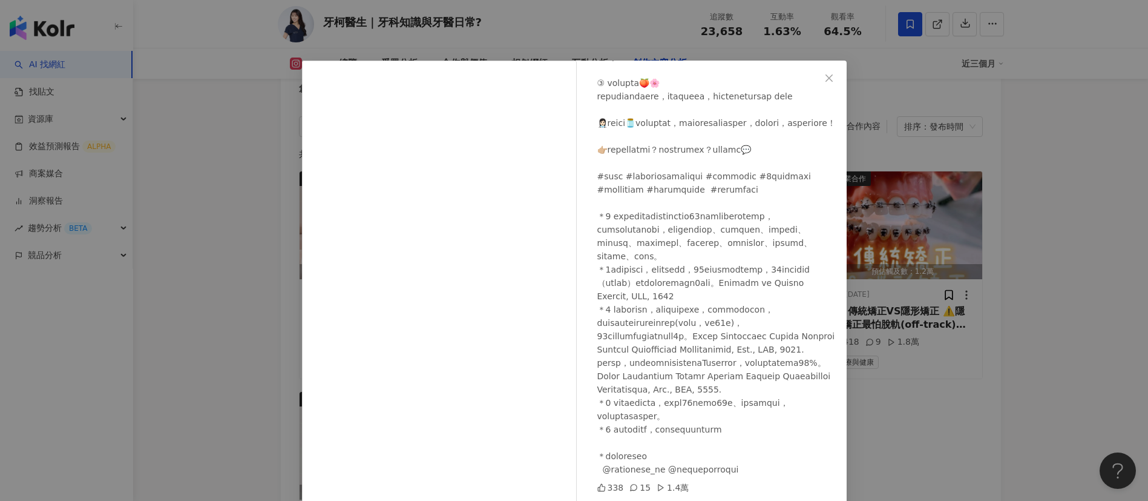
scroll to position [42, 0]
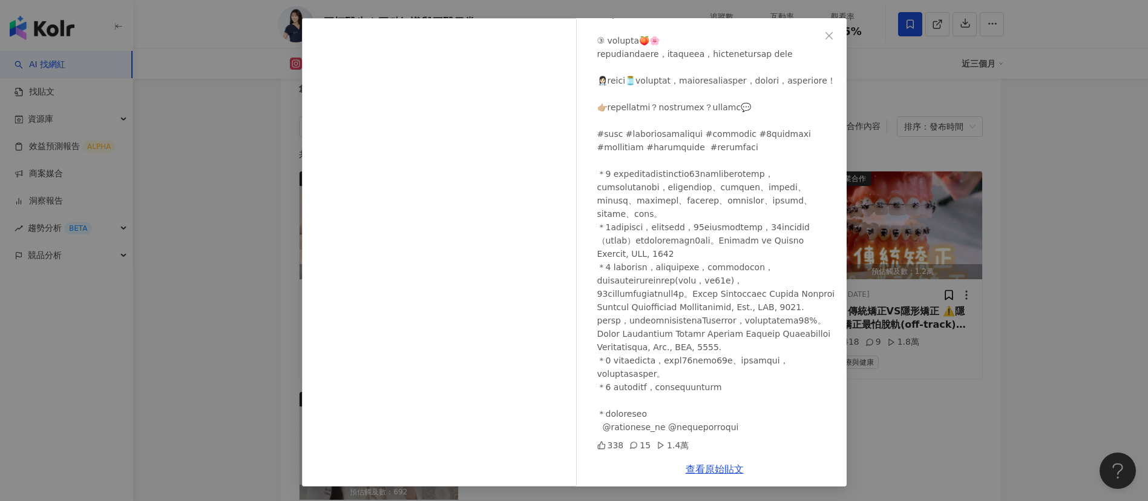
click at [934, 414] on div "牙柯醫生｜牙科知識與牙醫日常🦷 2025/4/20 338 15 1.4萬 查看原始貼文" at bounding box center [574, 250] width 1148 height 501
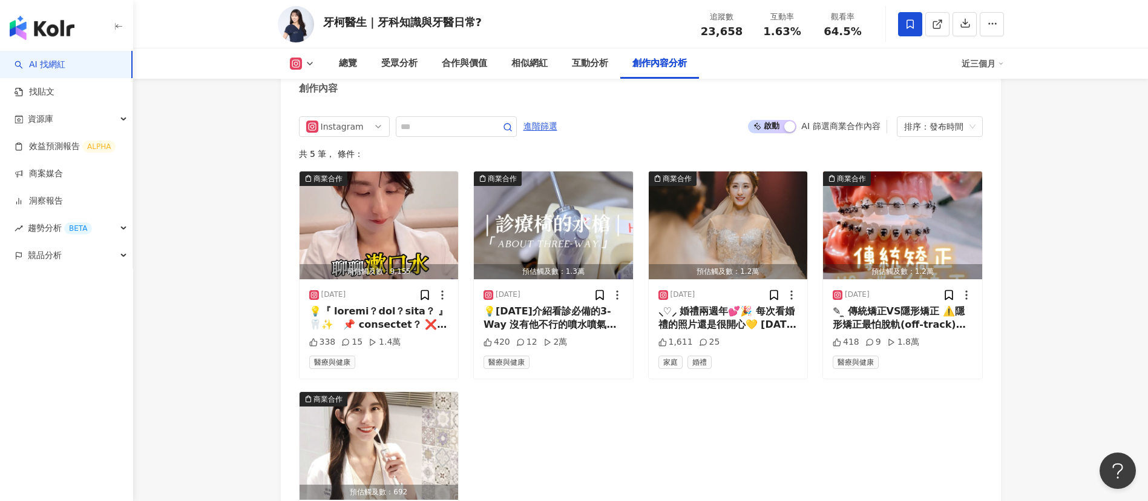
click at [611, 449] on div "商業合作 預估觸及數：9,155 2025/4/20 338 15 1.4萬 醫療與健康 商業合作 預估觸及數：1.3萬 2024/12/13 💡今天介紹看診…" at bounding box center [641, 385] width 684 height 429
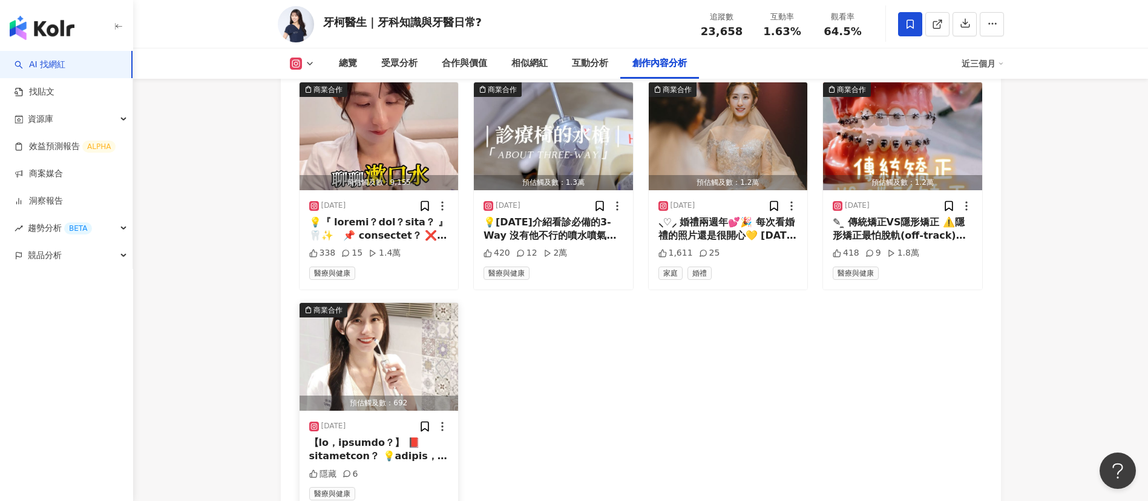
click at [378, 463] on div at bounding box center [379, 449] width 140 height 27
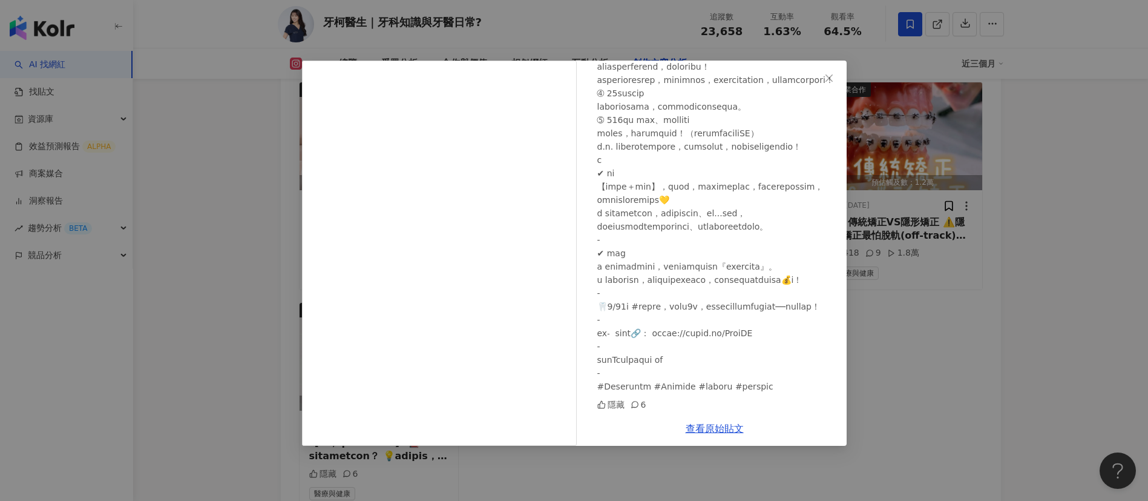
scroll to position [851, 0]
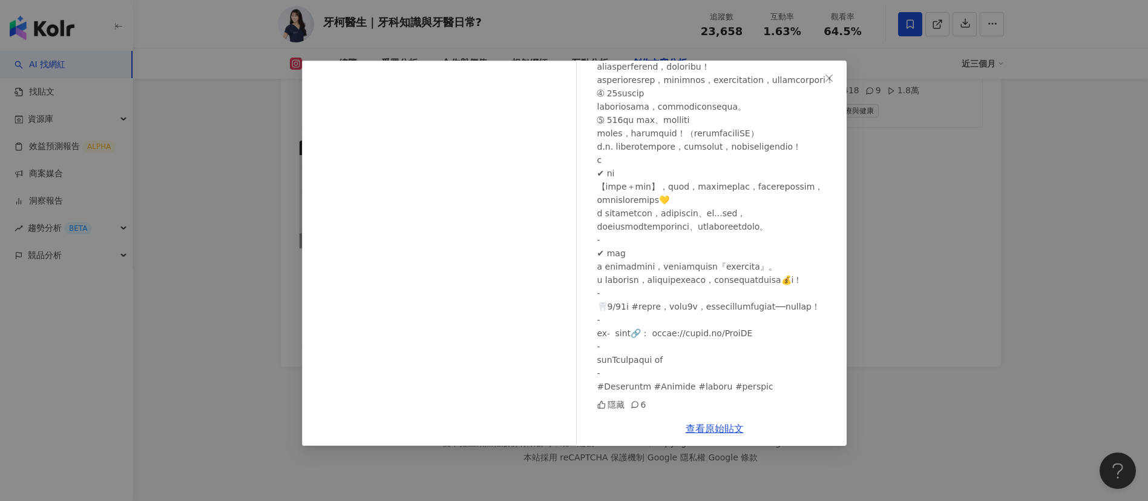
click at [912, 371] on div "牙柯醫生｜牙科知識與牙醫日常🦷 2024/9/23 隱藏 6 查看原始貼文" at bounding box center [574, 250] width 1148 height 501
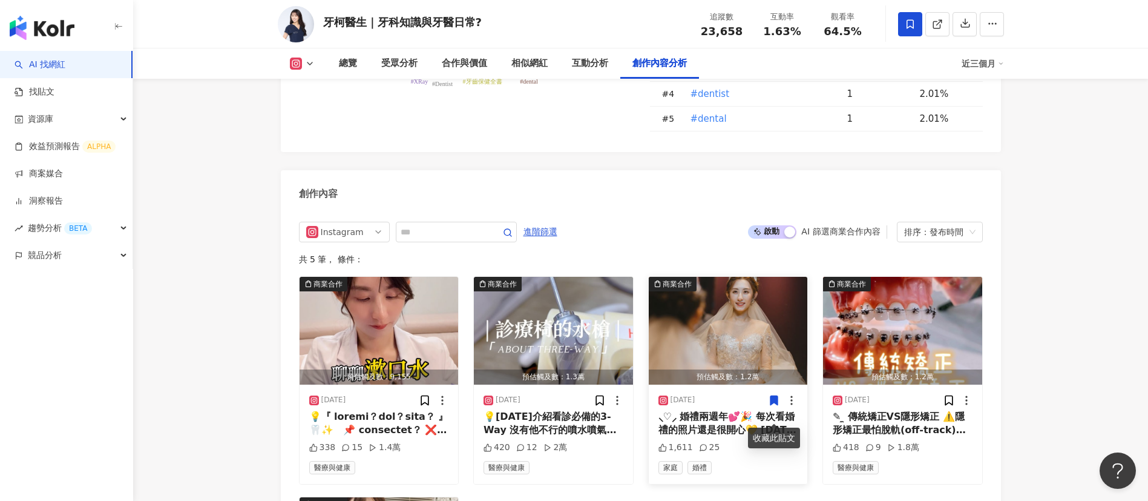
scroll to position [3711, 0]
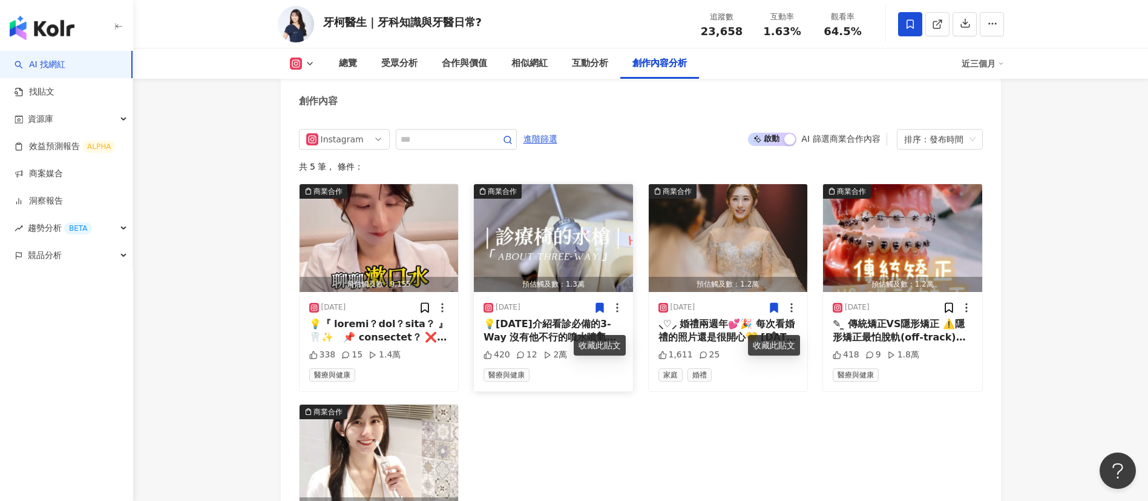
click at [552, 344] on div "💡今天介紹看診必備的3-Way 沒有他不行的噴水噴氣槍🐳💨 雖然不算三合一基本包(口鏡、鑷子、探針)的一份子 但也會跟三合一基本包包在一起唷 #dentist…" at bounding box center [554, 330] width 140 height 27
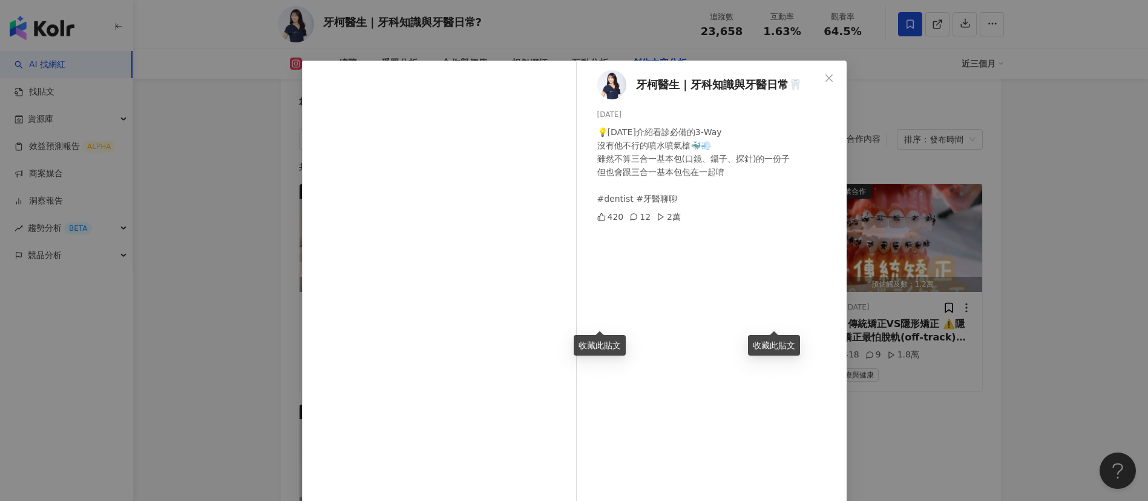
click at [884, 409] on div "牙柯醫生｜牙科知識與牙醫日常🦷 2024/12/13 💡今天介紹看診必備的3-Way 沒有他不行的噴水噴氣槍🐳💨 雖然不算三合一基本包(口鏡、鑷子、探針)的一…" at bounding box center [574, 250] width 1148 height 501
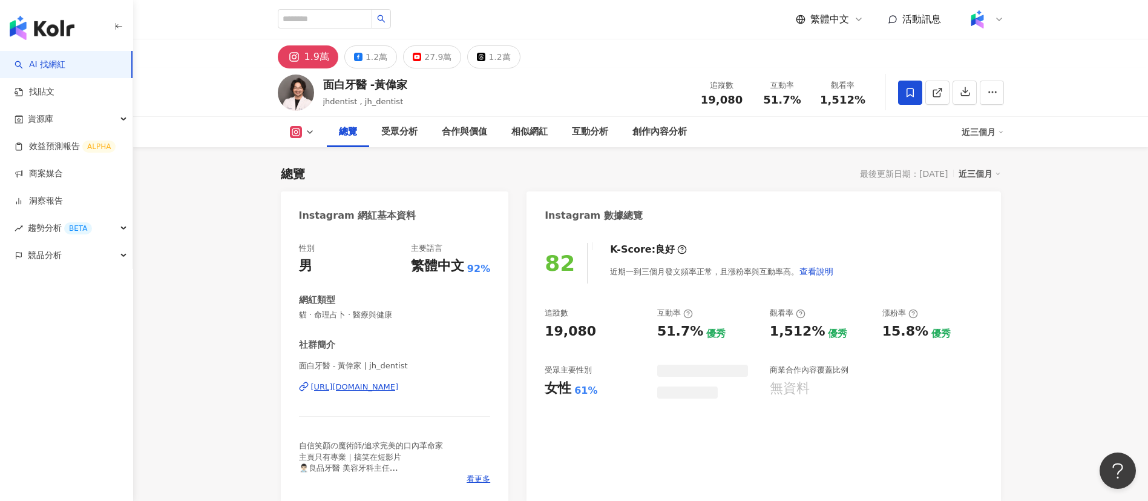
click at [495, 82] on div "面白牙醫 -黃偉家 jhdentist , jh_dentist 追蹤數 19,080 互動率 51.7% 觀看率 1,512%" at bounding box center [641, 92] width 775 height 48
click at [429, 57] on div "27.9萬" at bounding box center [437, 56] width 27 height 17
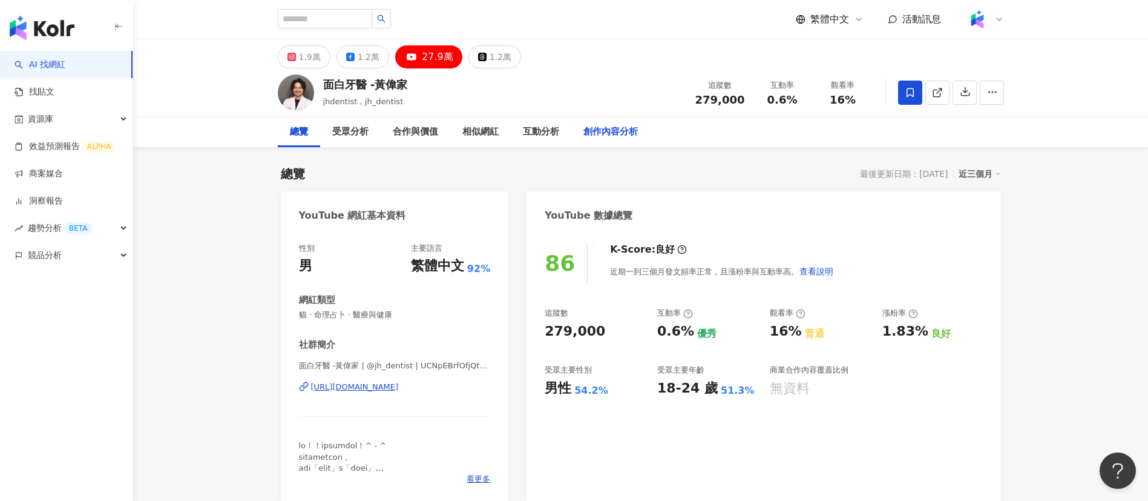
click at [621, 133] on div "創作內容分析" at bounding box center [611, 132] width 54 height 15
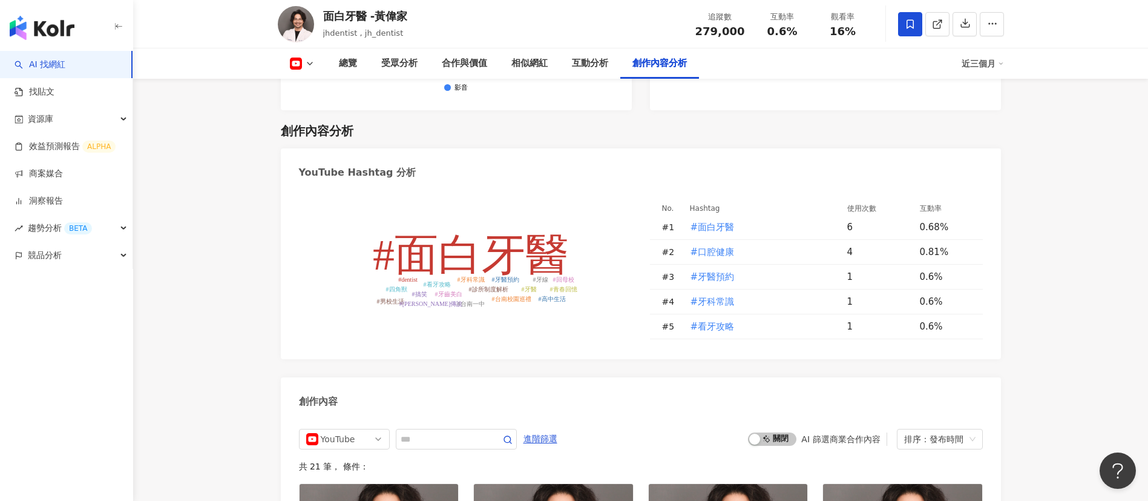
scroll to position [3313, 0]
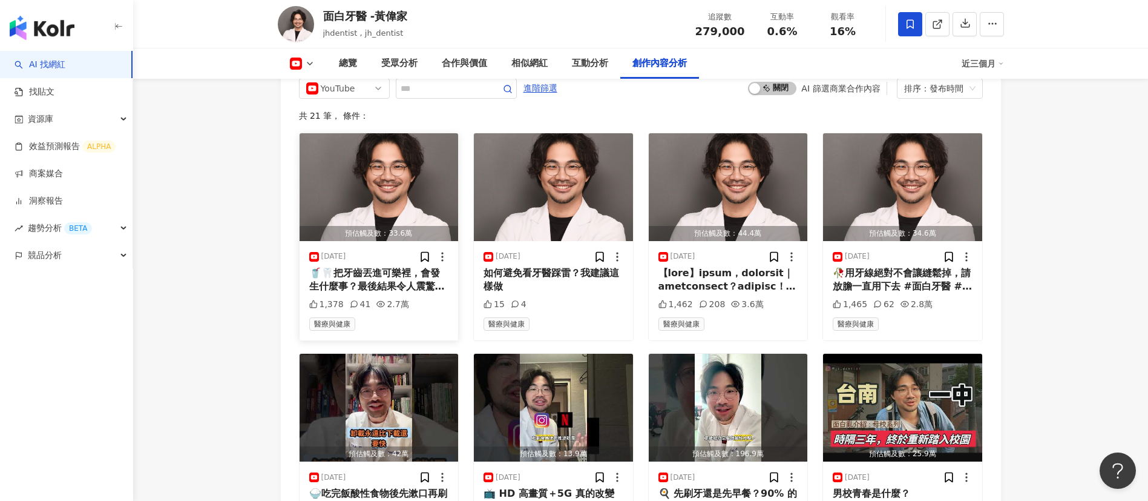
click at [354, 266] on div "🥤🦷把牙齒丟進可樂裡，會發生什麼事？最後結果令人震驚！ #面白牙醫 #口腔健康 #牙齒美白 #搞笑" at bounding box center [379, 279] width 140 height 27
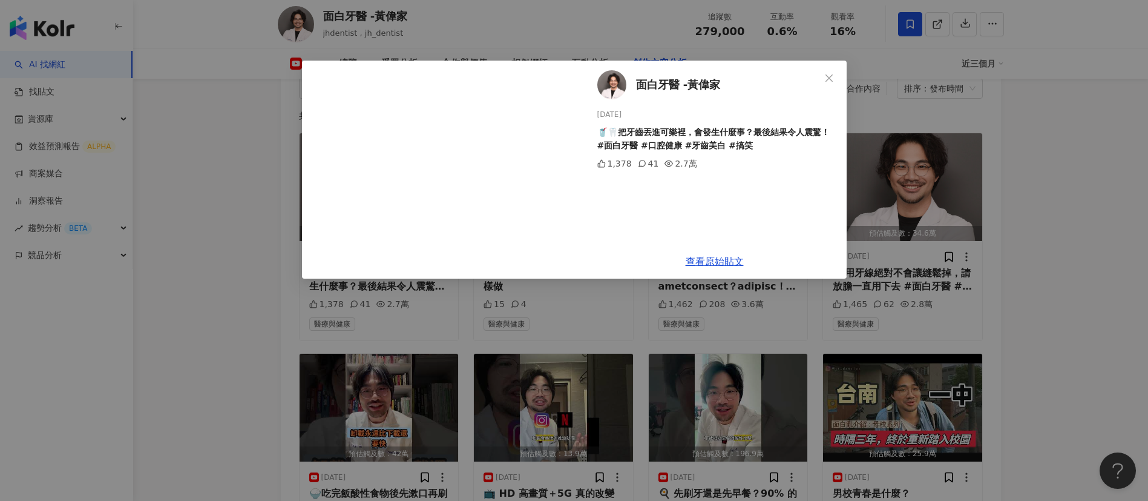
click at [608, 27] on div "面白牙醫 -黃偉家 2025/8/6 🥤🦷把牙齒丟進可樂裡，會發生什麼事？最後結果令人震驚！ #面白牙醫 #口腔健康 #牙齒美白 #搞笑 1,378 41 2…" at bounding box center [574, 250] width 1148 height 501
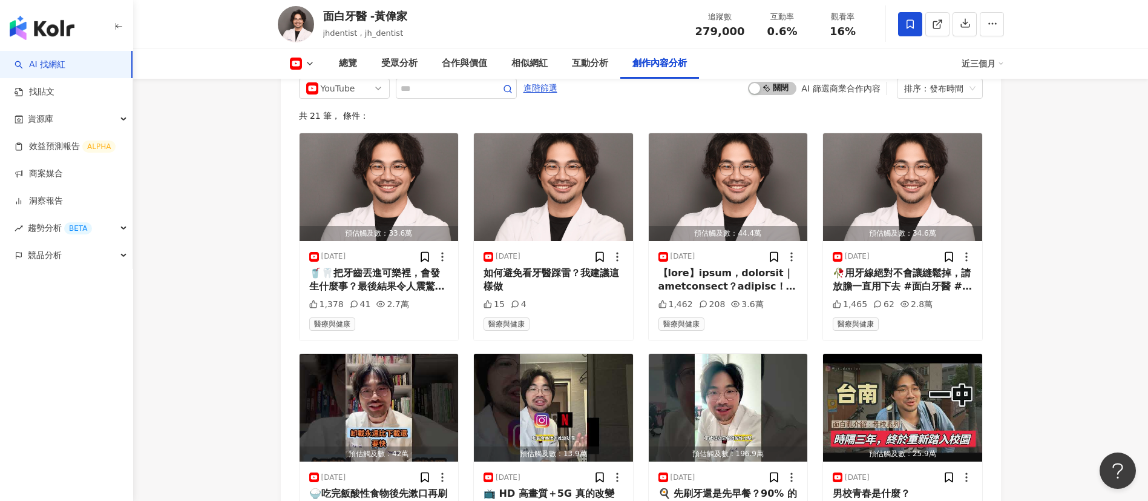
click at [303, 61] on button at bounding box center [302, 64] width 49 height 12
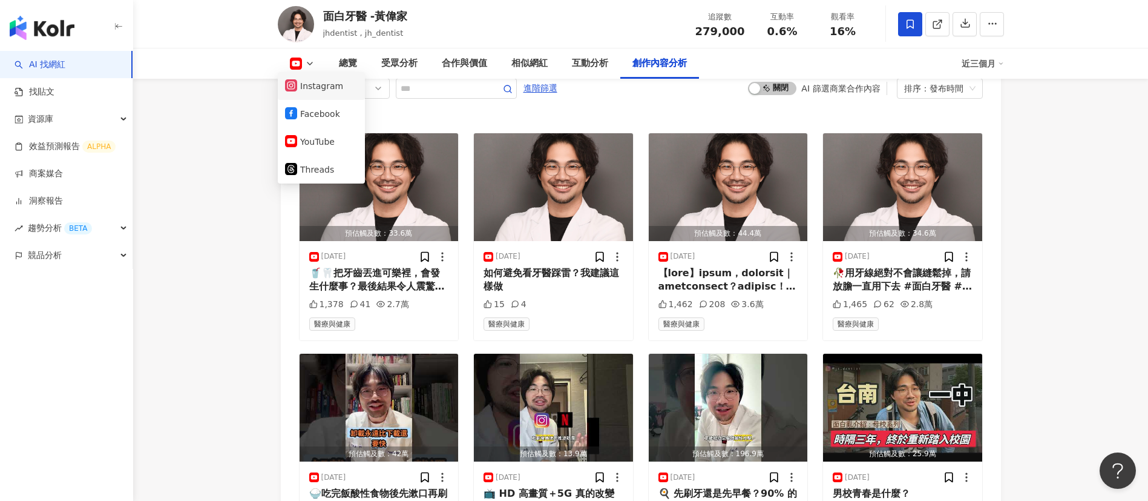
click at [308, 87] on button "Instagram" at bounding box center [321, 85] width 73 height 17
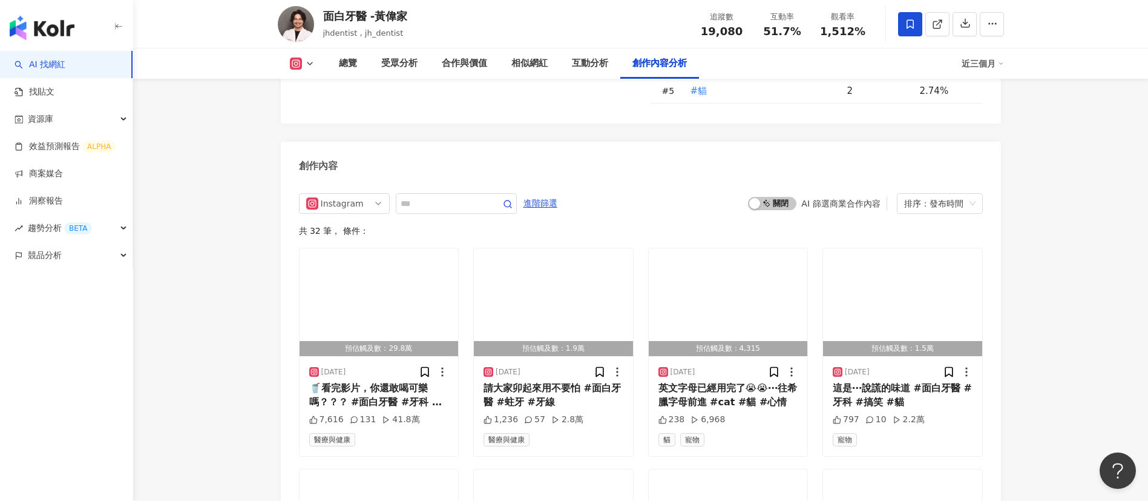
scroll to position [3881, 0]
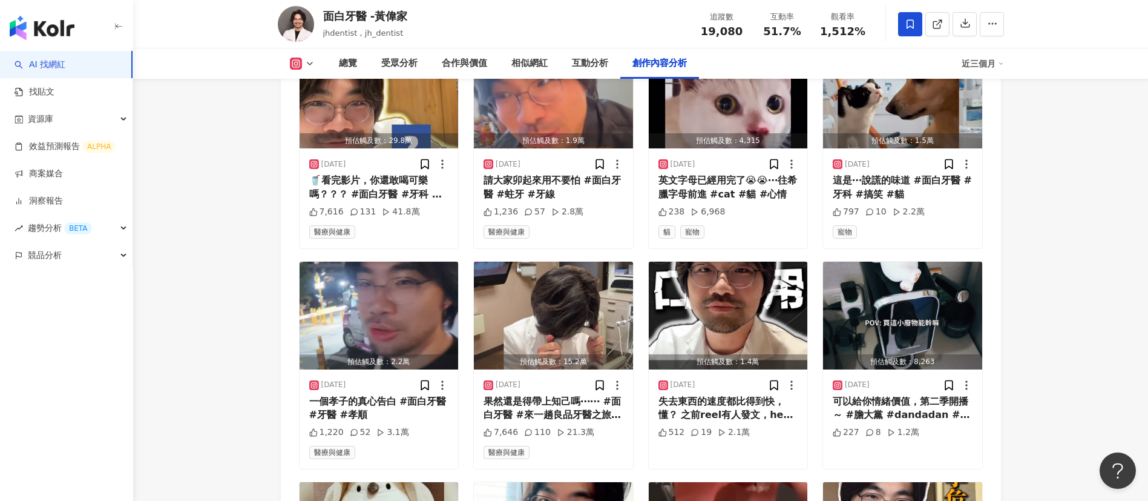
click at [296, 63] on icon at bounding box center [295, 63] width 2 height 2
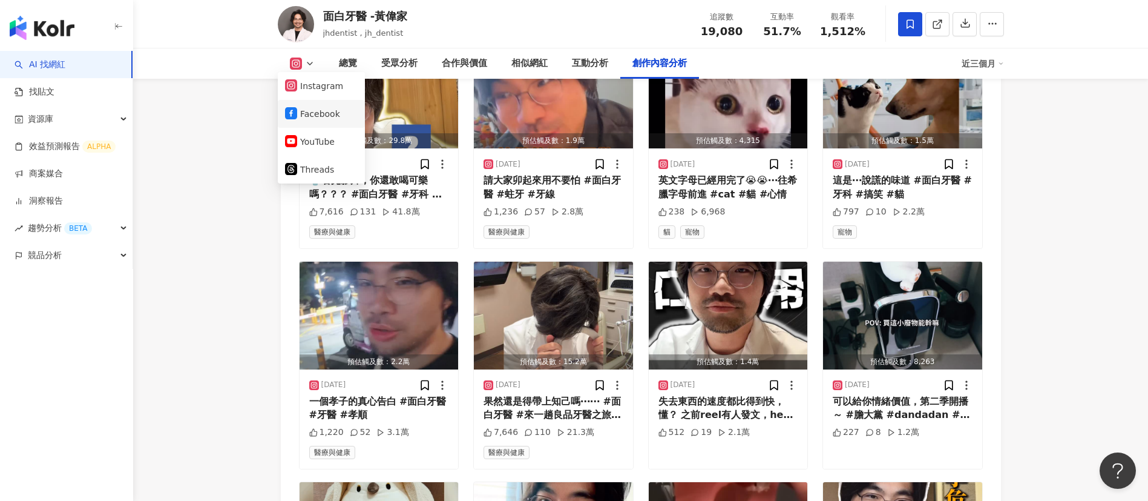
click at [314, 113] on button "Facebook" at bounding box center [321, 113] width 73 height 17
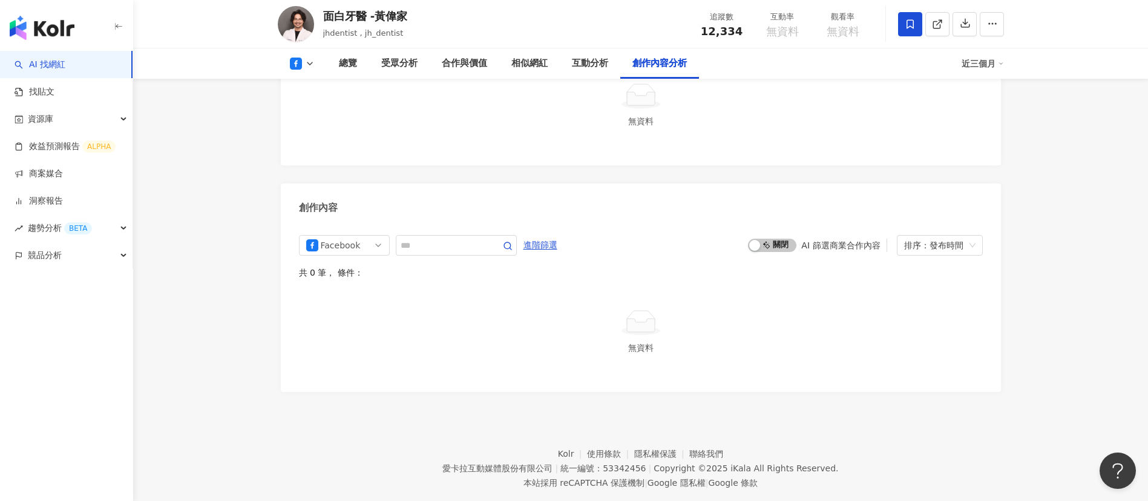
scroll to position [2721, 0]
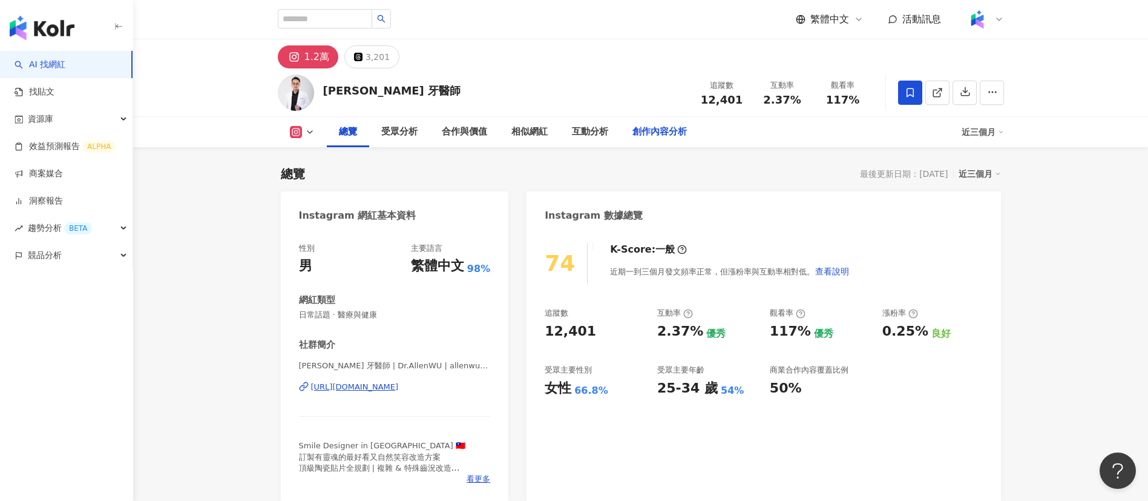
click at [629, 135] on div "創作內容分析" at bounding box center [660, 132] width 79 height 30
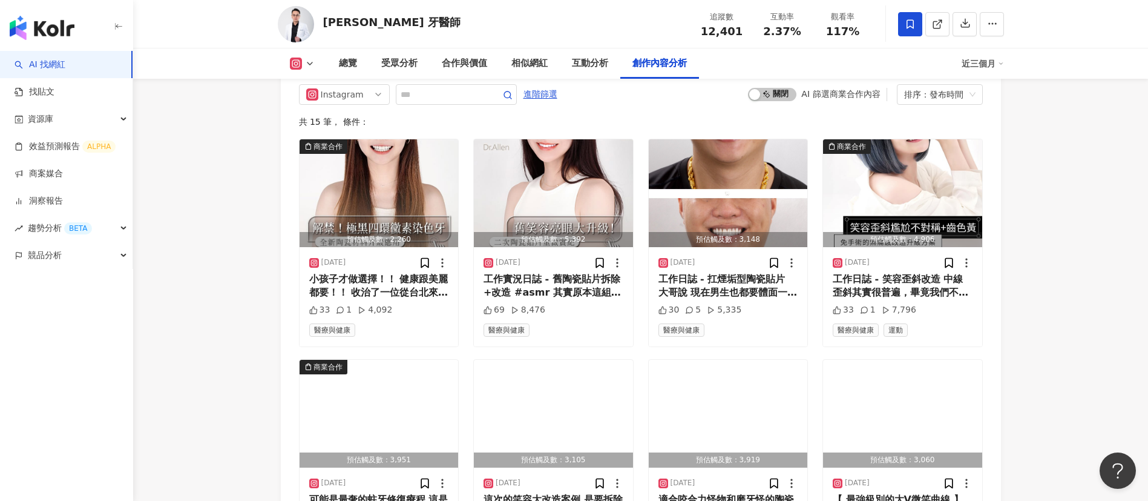
scroll to position [3775, 0]
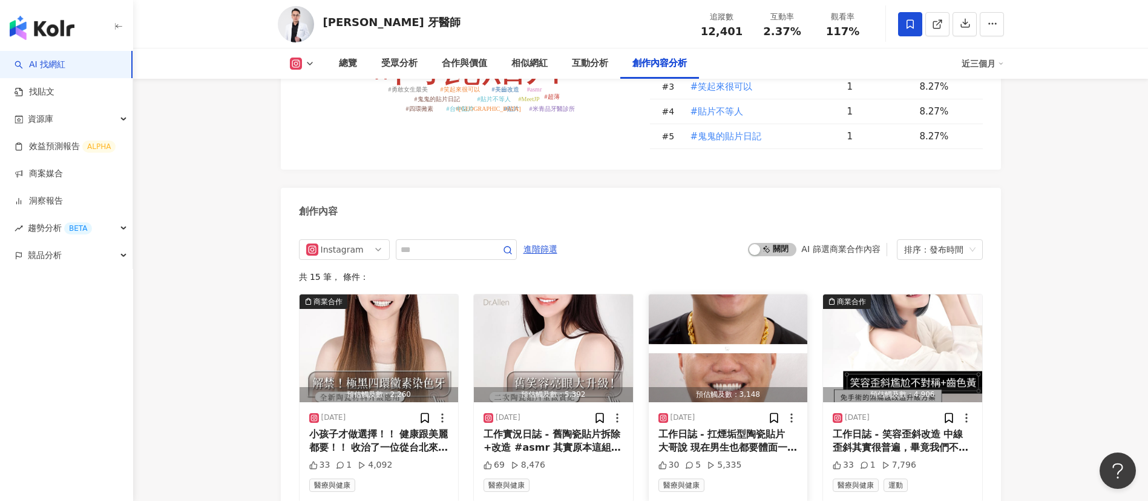
scroll to position [3599, 0]
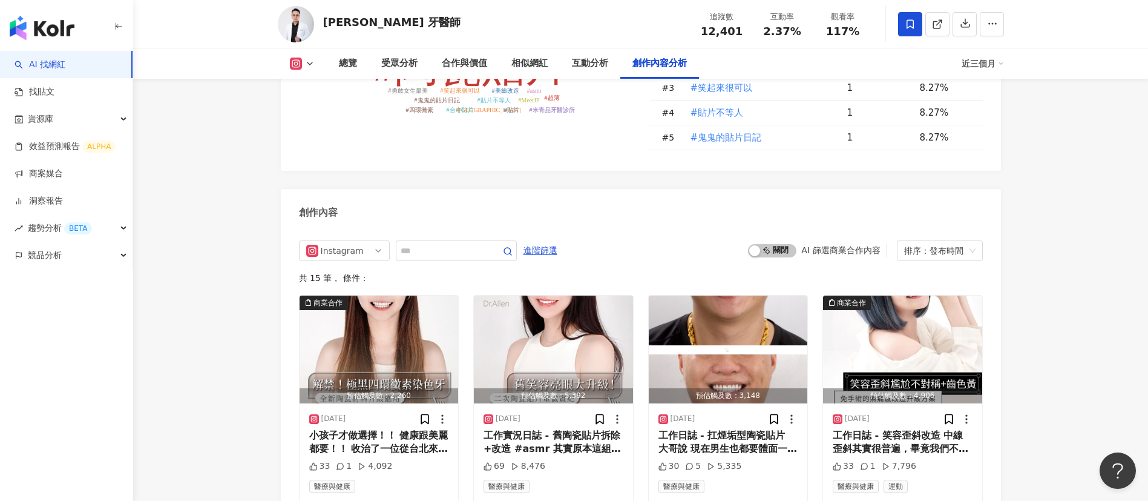
click at [642, 277] on div "共 15 筆 ， 條件：" at bounding box center [641, 278] width 684 height 10
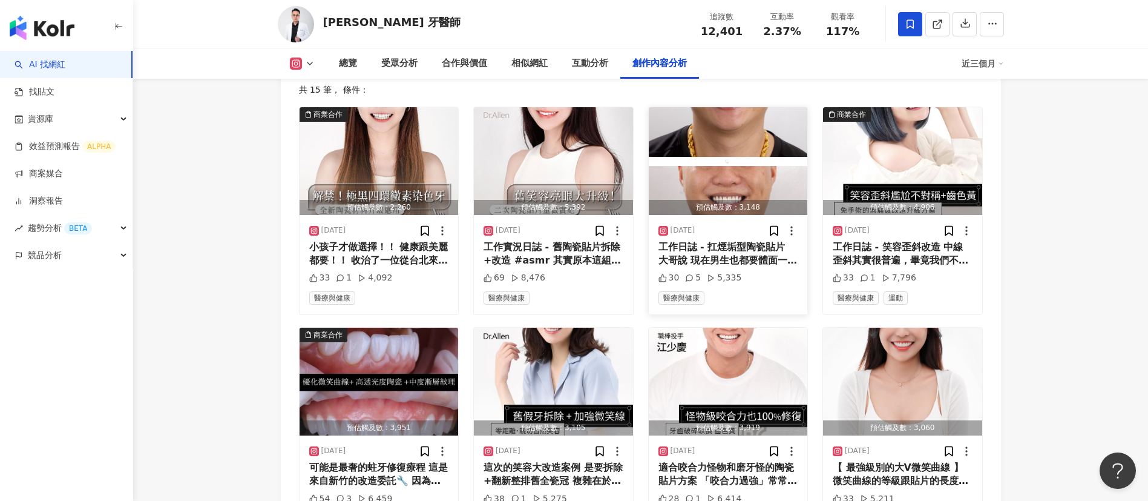
scroll to position [3788, 0]
click at [889, 265] on div "工作日誌 - 笑容歪斜改造 中線歪斜其實很普遍，畢竟我們不是規格化的機器人 90%的人都有，但其中大部份人是沒有意識到有歪斜 而自覺有歪斜的人中，又大多數是不…" at bounding box center [903, 253] width 140 height 27
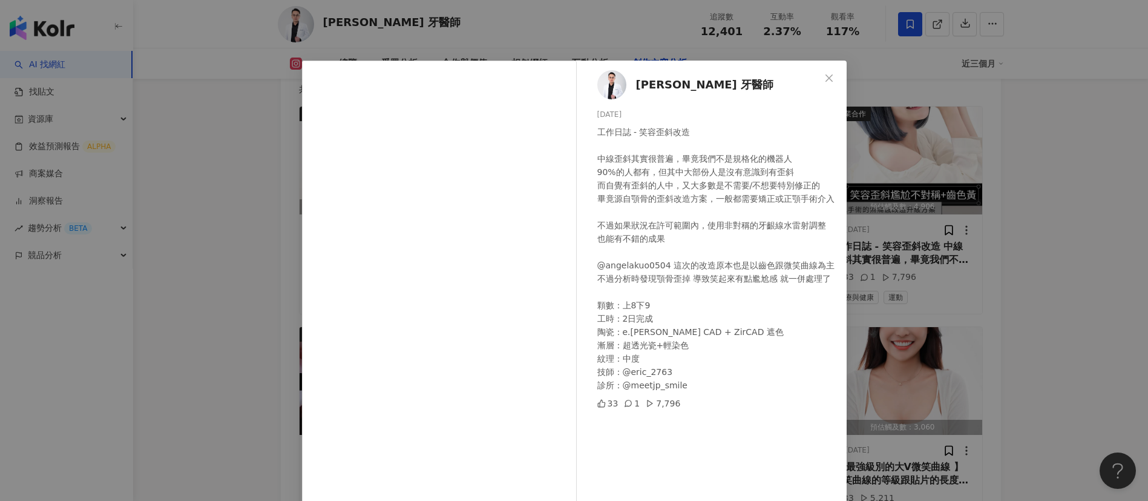
click at [877, 364] on div "吳國綸 牙醫師 2025/5/27 工作日誌 - 笑容歪斜改造 中線歪斜其實很普遍，畢竟我們不是規格化的機器人 90%的人都有，但其中大部份人是沒有意識到有歪…" at bounding box center [574, 250] width 1148 height 501
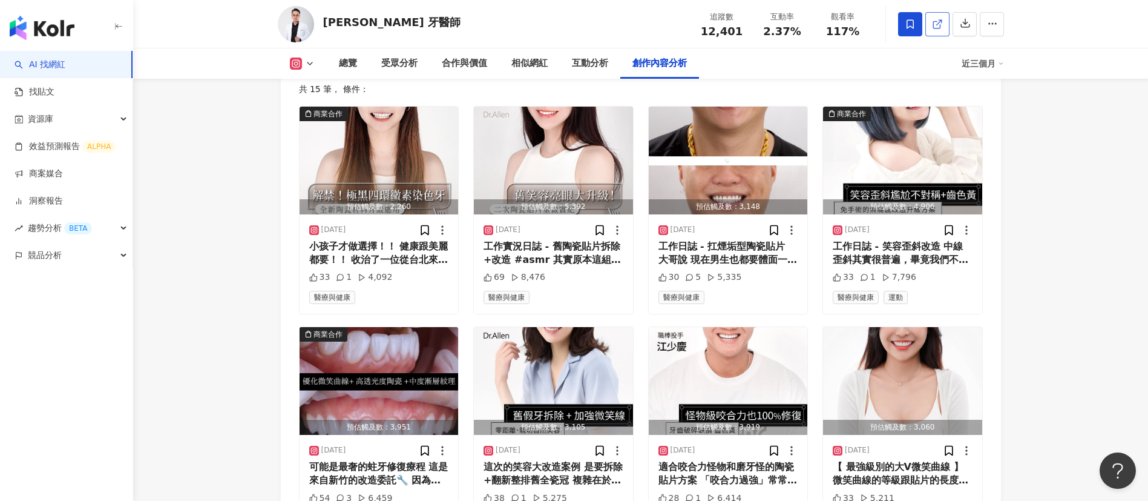
click at [935, 21] on icon at bounding box center [937, 24] width 7 height 7
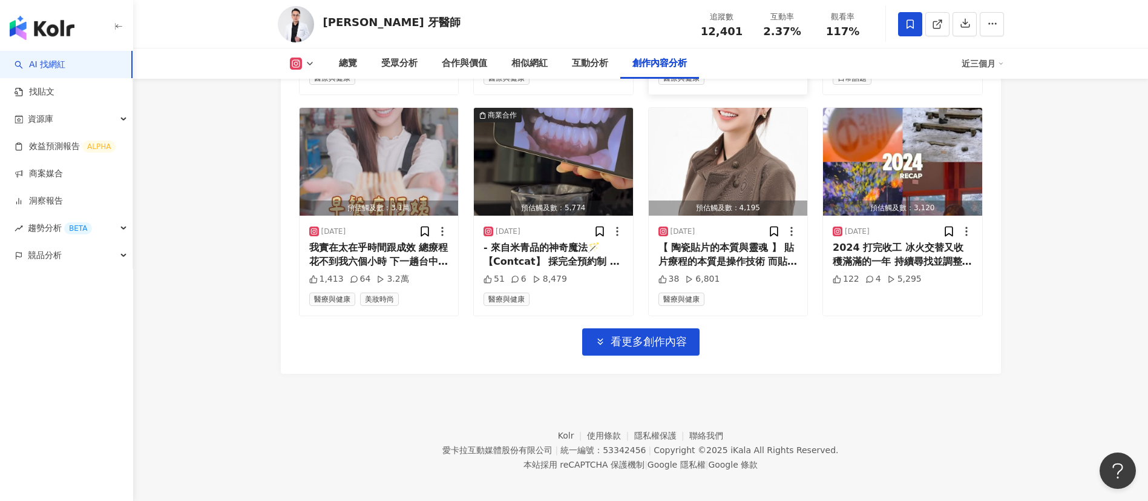
scroll to position [4235, 0]
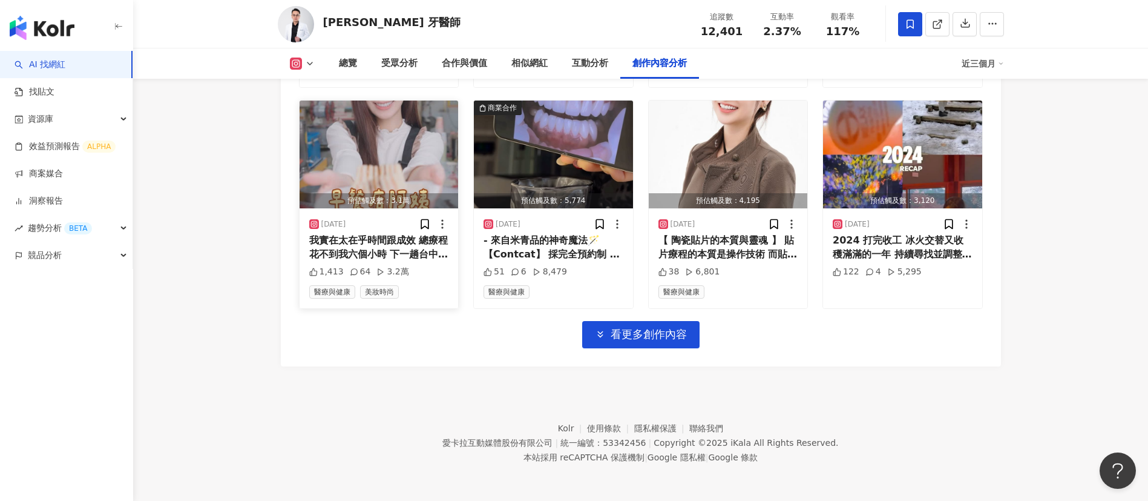
click at [361, 245] on div "我實在太在乎時間跟成效 總療程花不到我六個小時 下一趟台中兩天一夜 終於改善我多年來的心結❗️ 讓我的笑容更加完美 有親和力又活潑😍 感謝 @allenwu_…" at bounding box center [379, 247] width 140 height 27
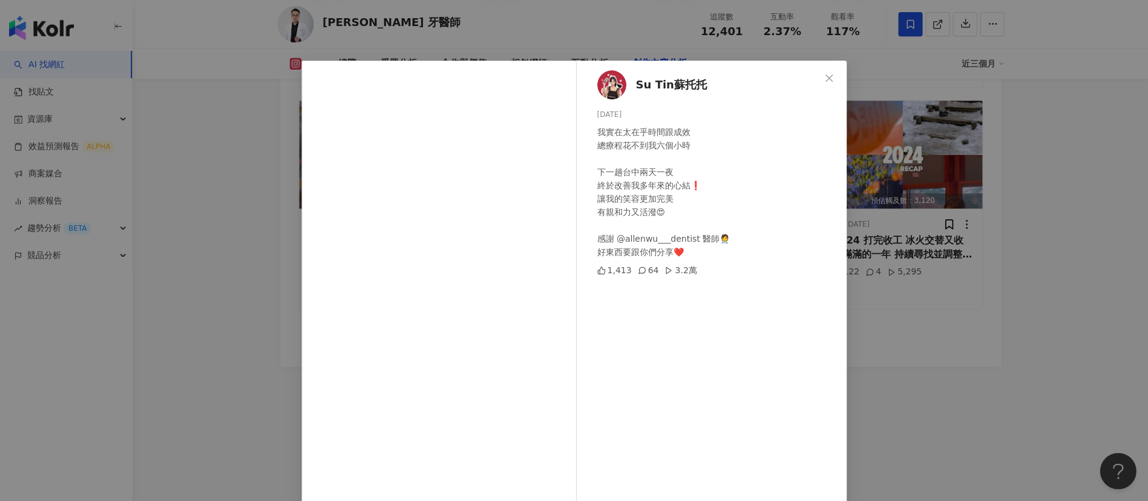
scroll to position [4235, 0]
click at [892, 361] on div "Su Tin蘇托托 2025/2/18 我實在太在乎時間跟成效 總療程花不到我六個小時 下一趟台中兩天一夜 終於改善我多年來的心結❗️ 讓我的笑容更加完美 有…" at bounding box center [574, 250] width 1148 height 501
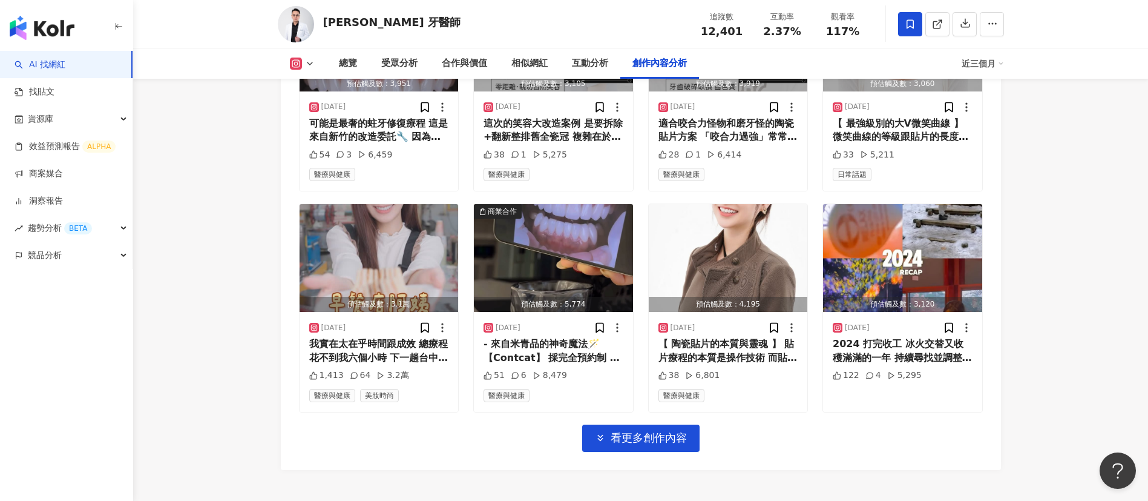
scroll to position [4133, 0]
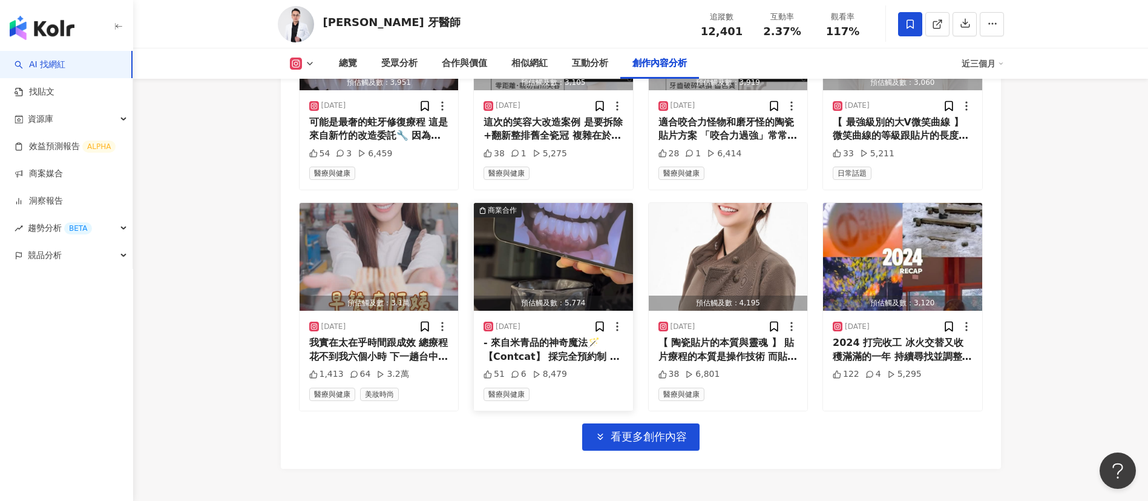
click at [542, 348] on div "- 來自米青品的神奇魔法🪄 【Contcat】 採完全預約制 歡迎來電或線上Line@諮詢 🌟預約專線（04）3702 7570 🌟專屬一對一Line@： @…" at bounding box center [554, 349] width 140 height 27
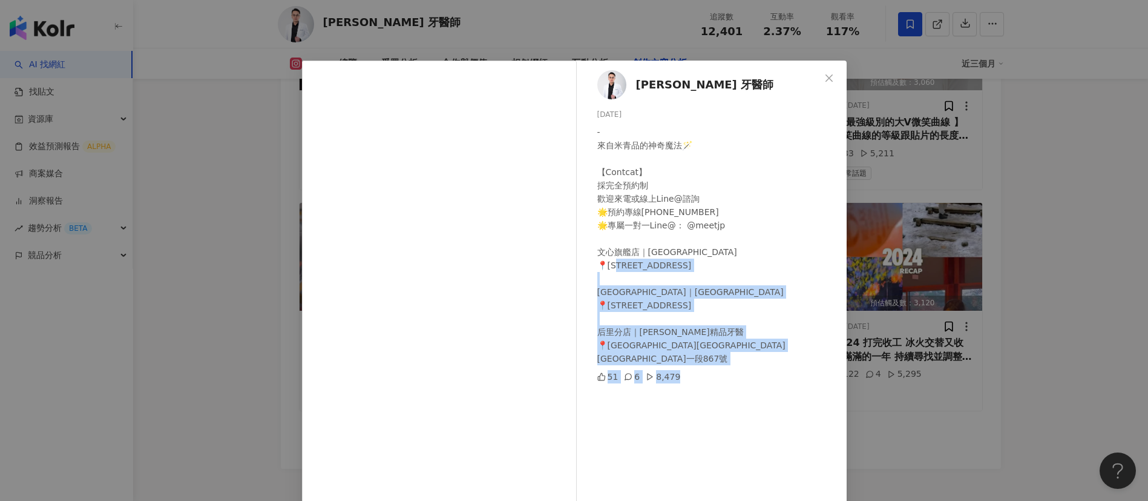
drag, startPoint x: 894, startPoint y: 406, endPoint x: 794, endPoint y: 96, distance: 326.1
click at [849, 230] on div "吳國綸 牙醫師 2025/2/15 - 來自米青品的神奇魔法🪄 【Contcat】 採完全預約制 歡迎來電或線上Line@諮詢 🌟預約專線（04）3702 7…" at bounding box center [574, 250] width 1148 height 501
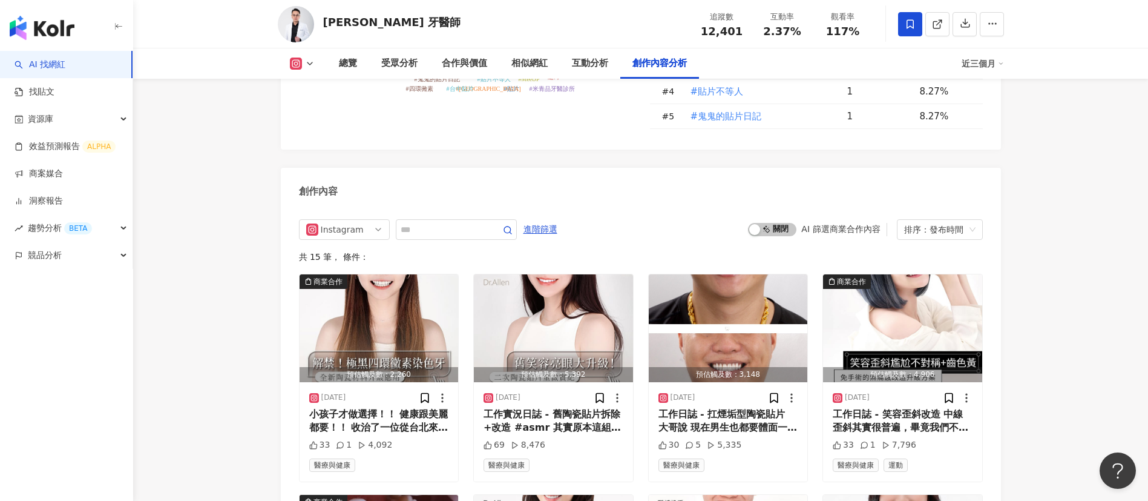
scroll to position [3622, 0]
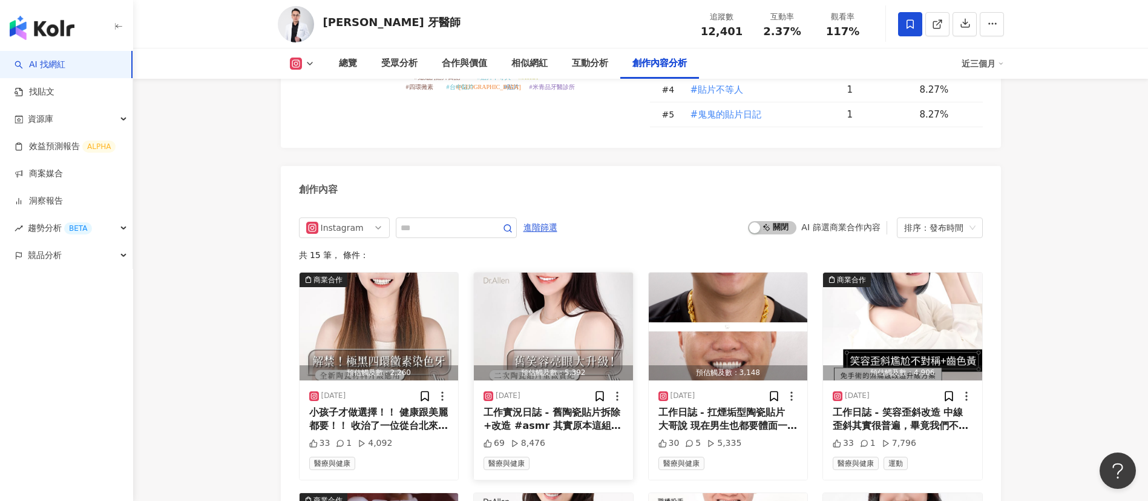
click at [542, 412] on div "工作實況日誌 - 舊陶瓷貼片拆除+改造 #asmr 其實原本這組在其他診所做的也是很自然（我給99分） 不過患者想再亮眼明顯一點 所以還是決定打掉重來 二次重…" at bounding box center [554, 419] width 140 height 27
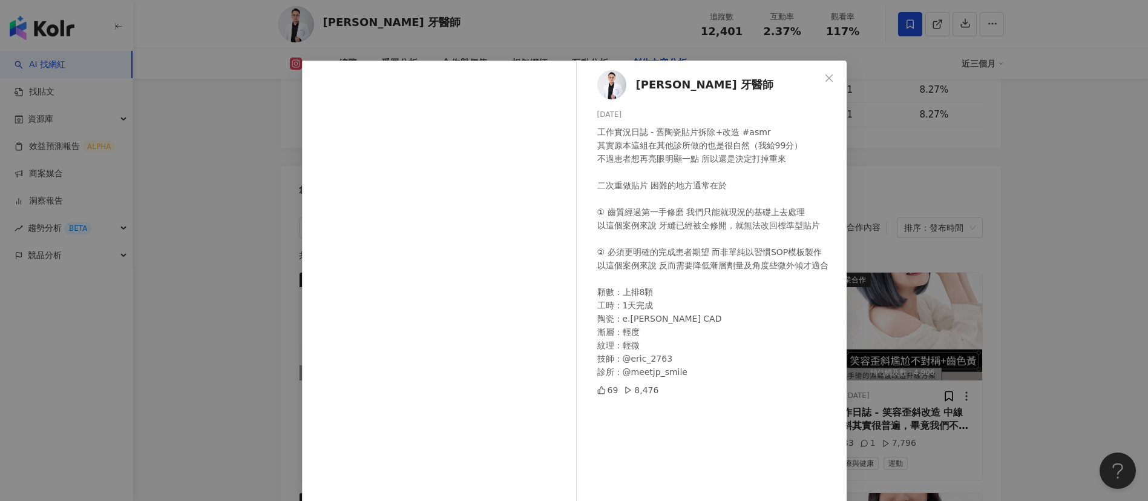
click at [908, 268] on div "吳國綸 牙醫師 2025/6/20 工作實況日誌 - 舊陶瓷貼片拆除+改造 #asmr 其實原本這組在其他診所做的也是很自然（我給99分） 不過患者想再亮眼明…" at bounding box center [574, 250] width 1148 height 501
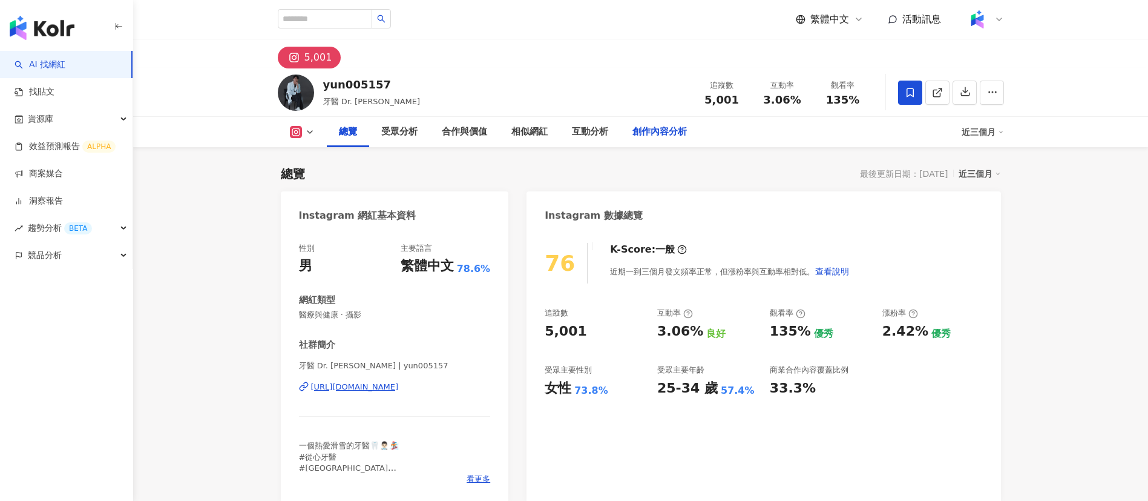
click at [659, 133] on div "創作內容分析" at bounding box center [660, 132] width 54 height 15
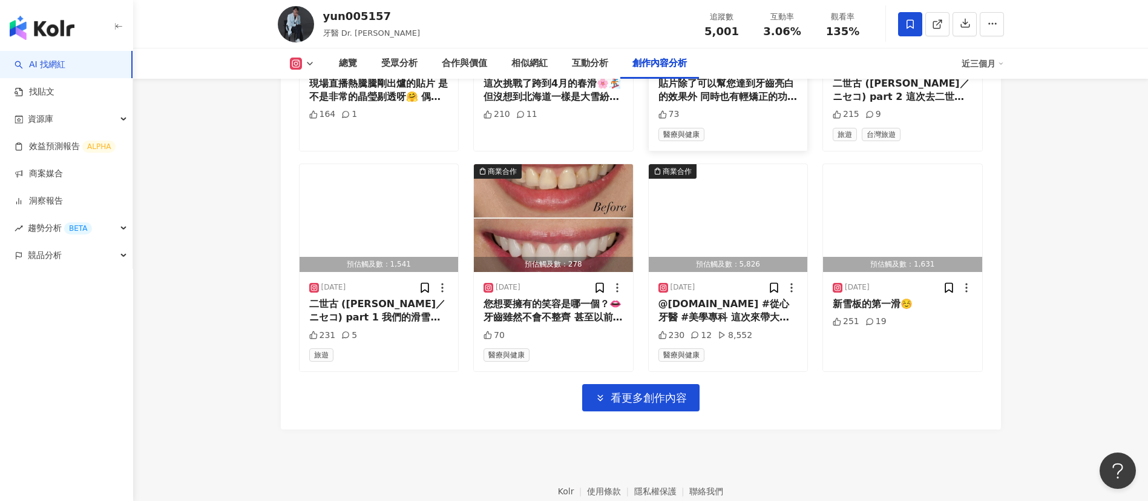
scroll to position [4058, 0]
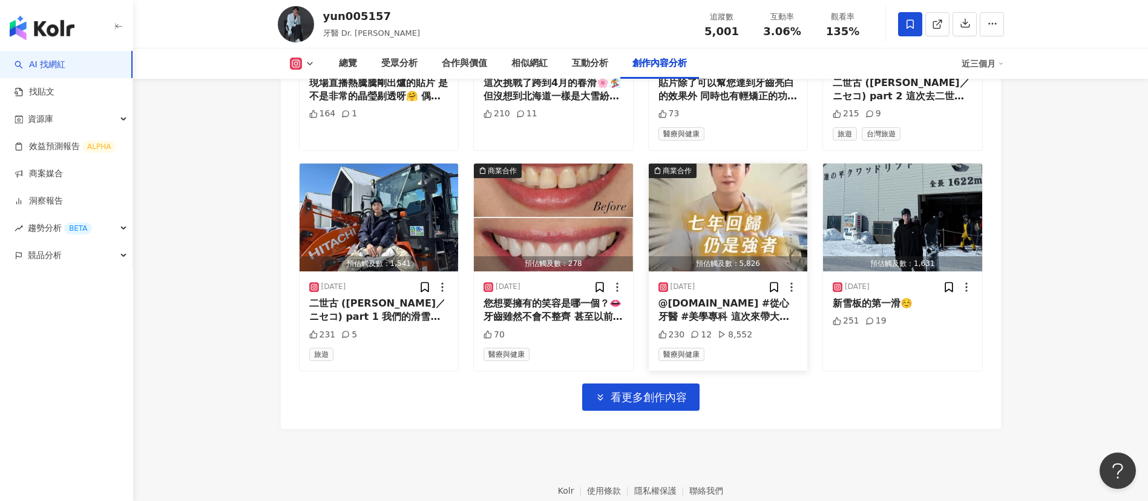
click at [736, 315] on div "@lesourire.dental #從心牙醫 #美學專科 這次來帶大家分析K-POP王者GD的笑容🦷🤗 迷人的笑容絕對可以是由專業的技術來為您完成的喔🫦" at bounding box center [729, 310] width 140 height 27
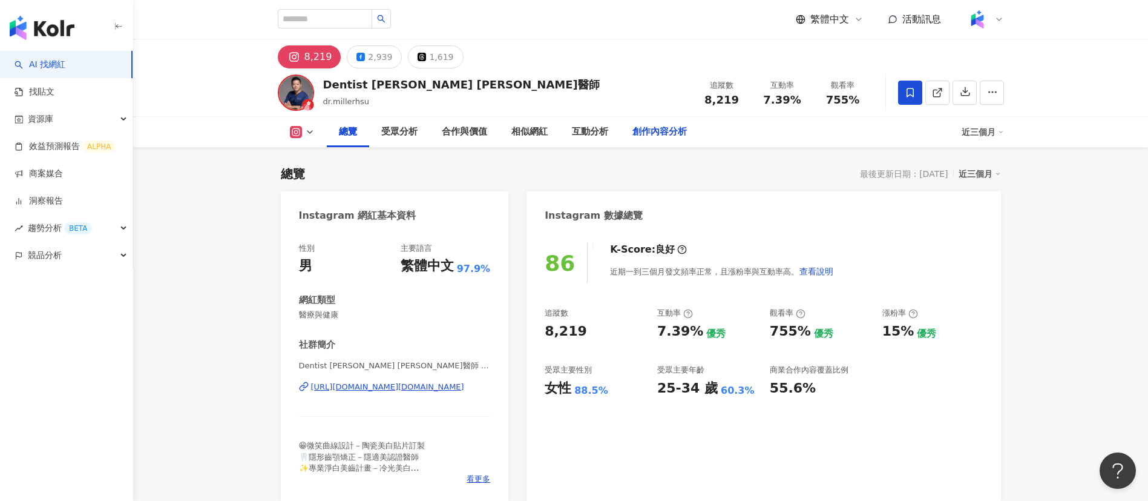
click at [660, 127] on div "創作內容分析" at bounding box center [660, 132] width 54 height 15
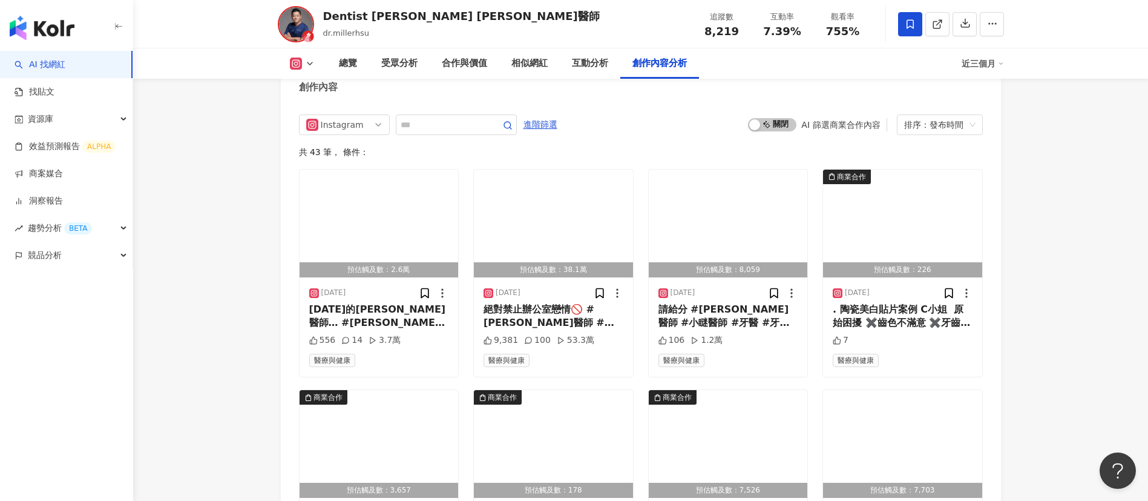
scroll to position [3735, 0]
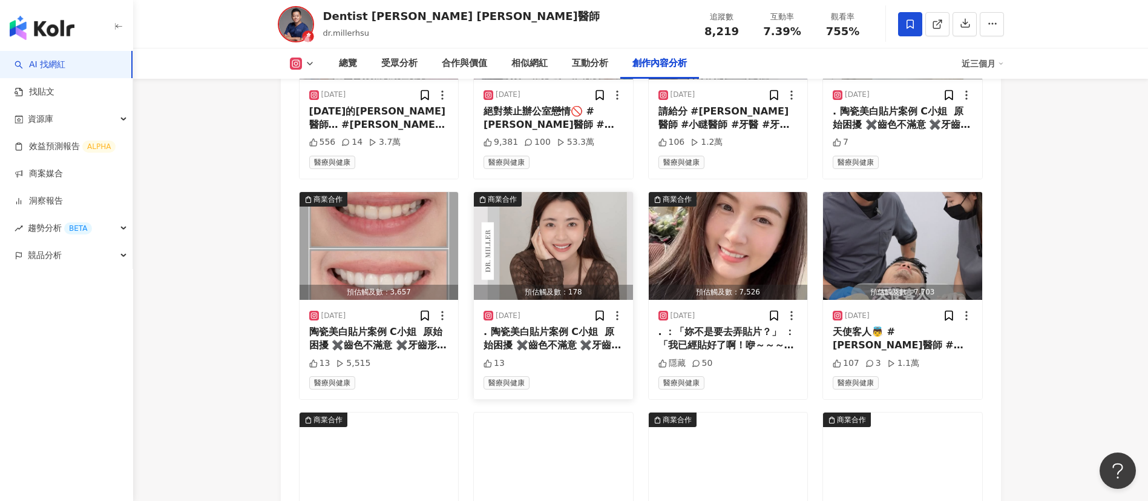
scroll to position [4243, 0]
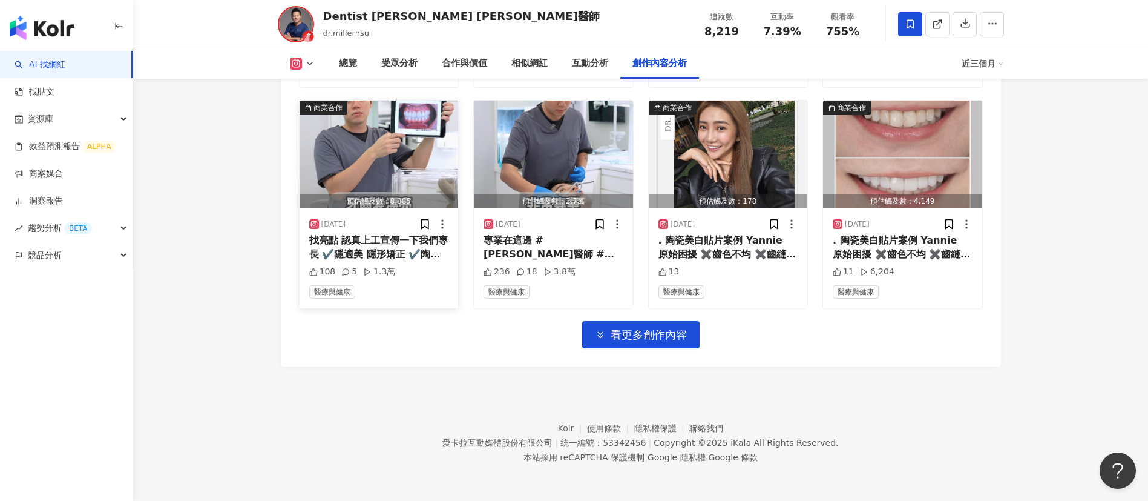
click at [380, 252] on div "找亮點 認真上工宣傳一下我們專長 ✔️隱適美 隱形矯正 ✔️陶瓷美白貼片 歡迎私訊安排諮詢門診 給你專業解答🦷 #[PERSON_NAME]醫師 #小瞇醫師 …" at bounding box center [379, 247] width 140 height 27
